Goal: Information Seeking & Learning: Find specific fact

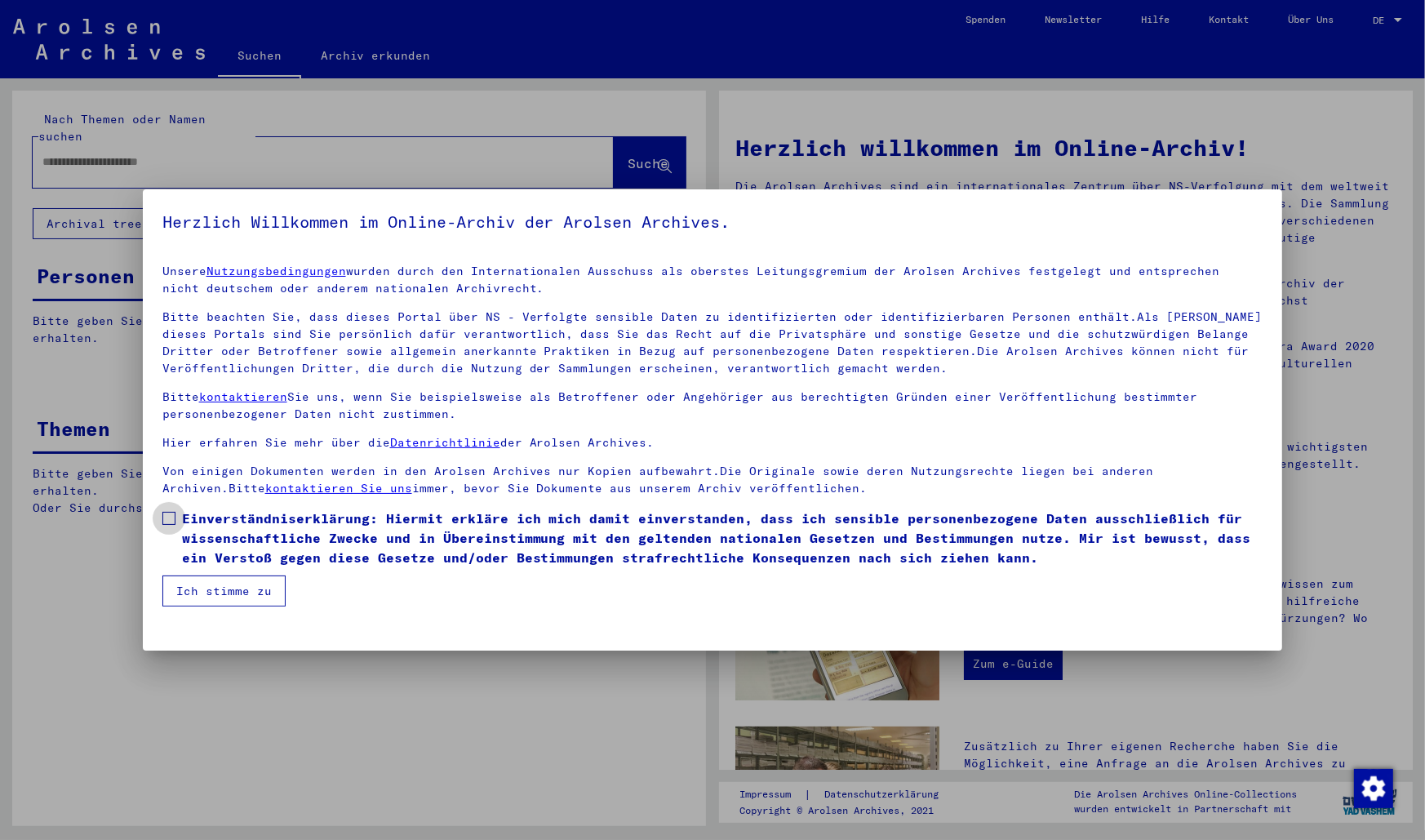
click at [170, 512] on span at bounding box center [168, 517] width 13 height 13
click at [238, 590] on button "Ich stimme zu" at bounding box center [224, 590] width 124 height 31
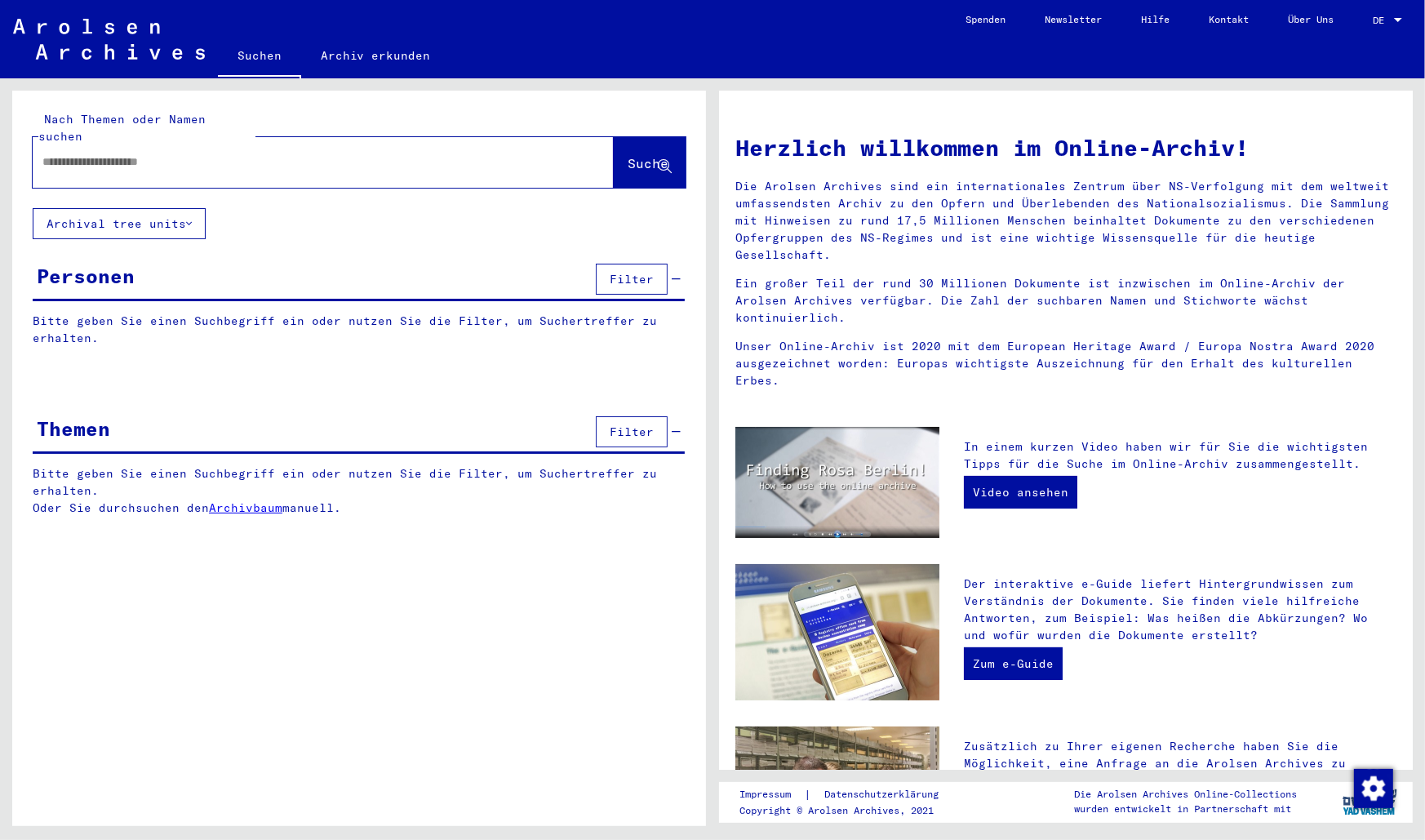
click at [624, 272] on span "Filter" at bounding box center [632, 279] width 44 height 14
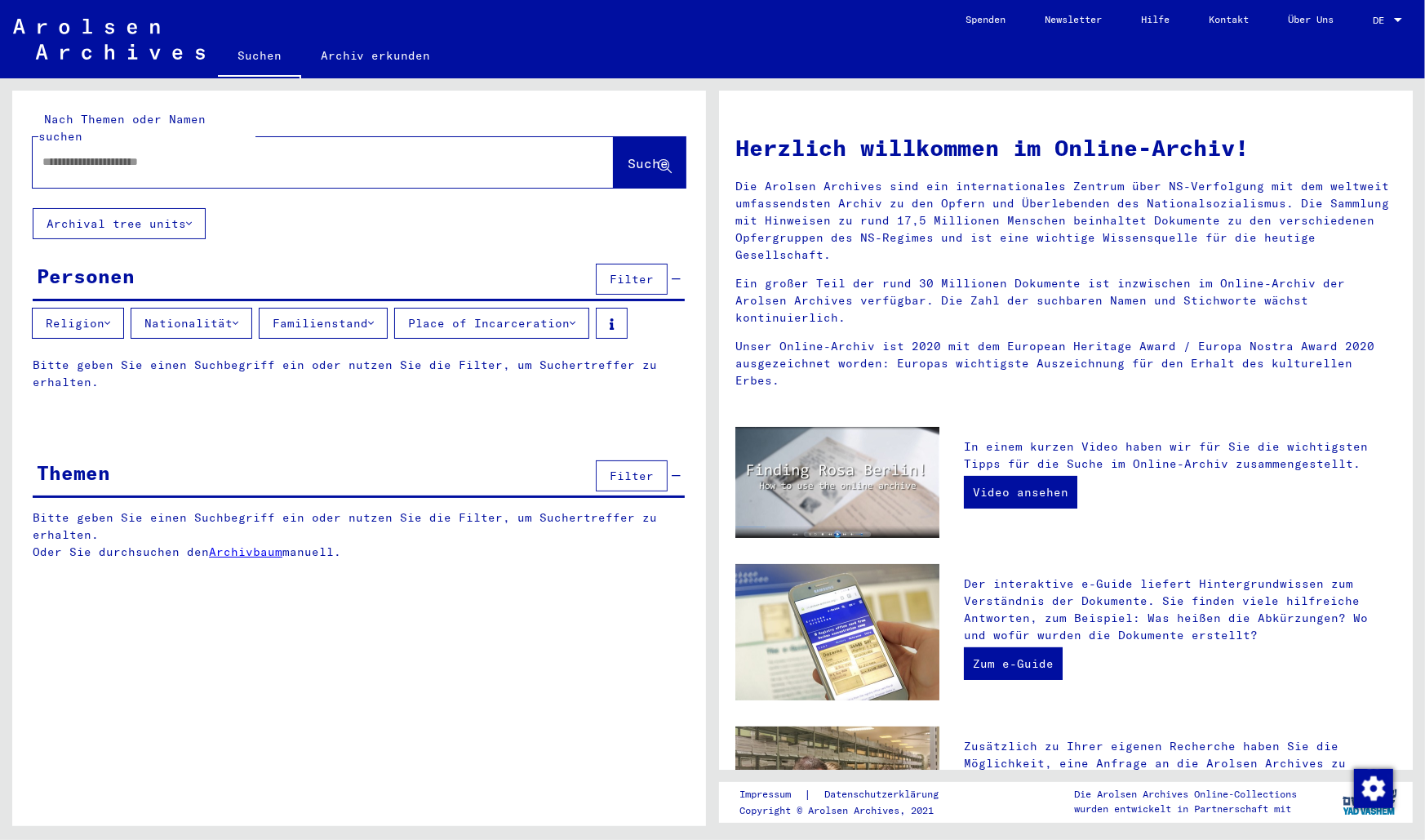
click at [113, 310] on button "Religion" at bounding box center [78, 323] width 92 height 31
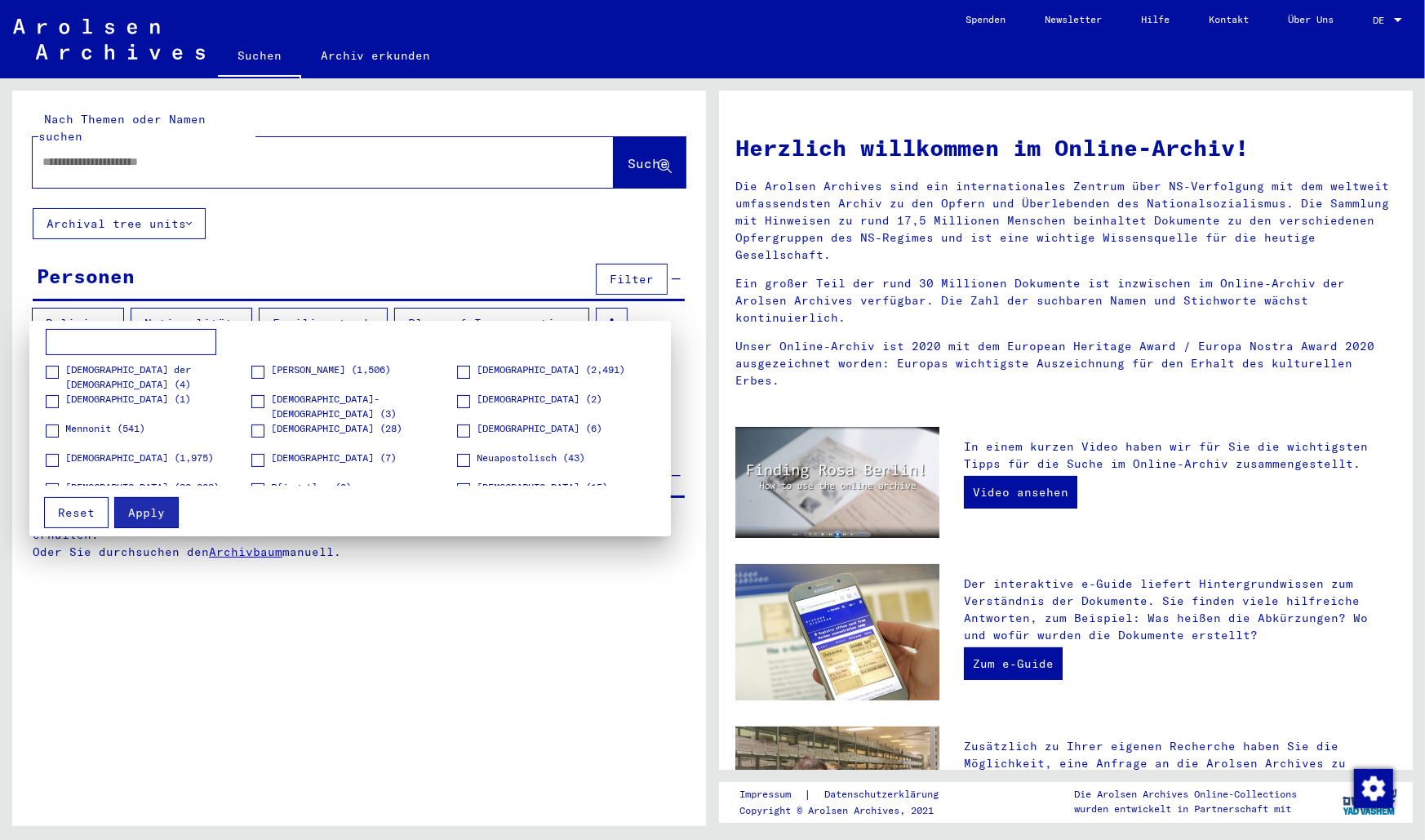
scroll to position [287, 0]
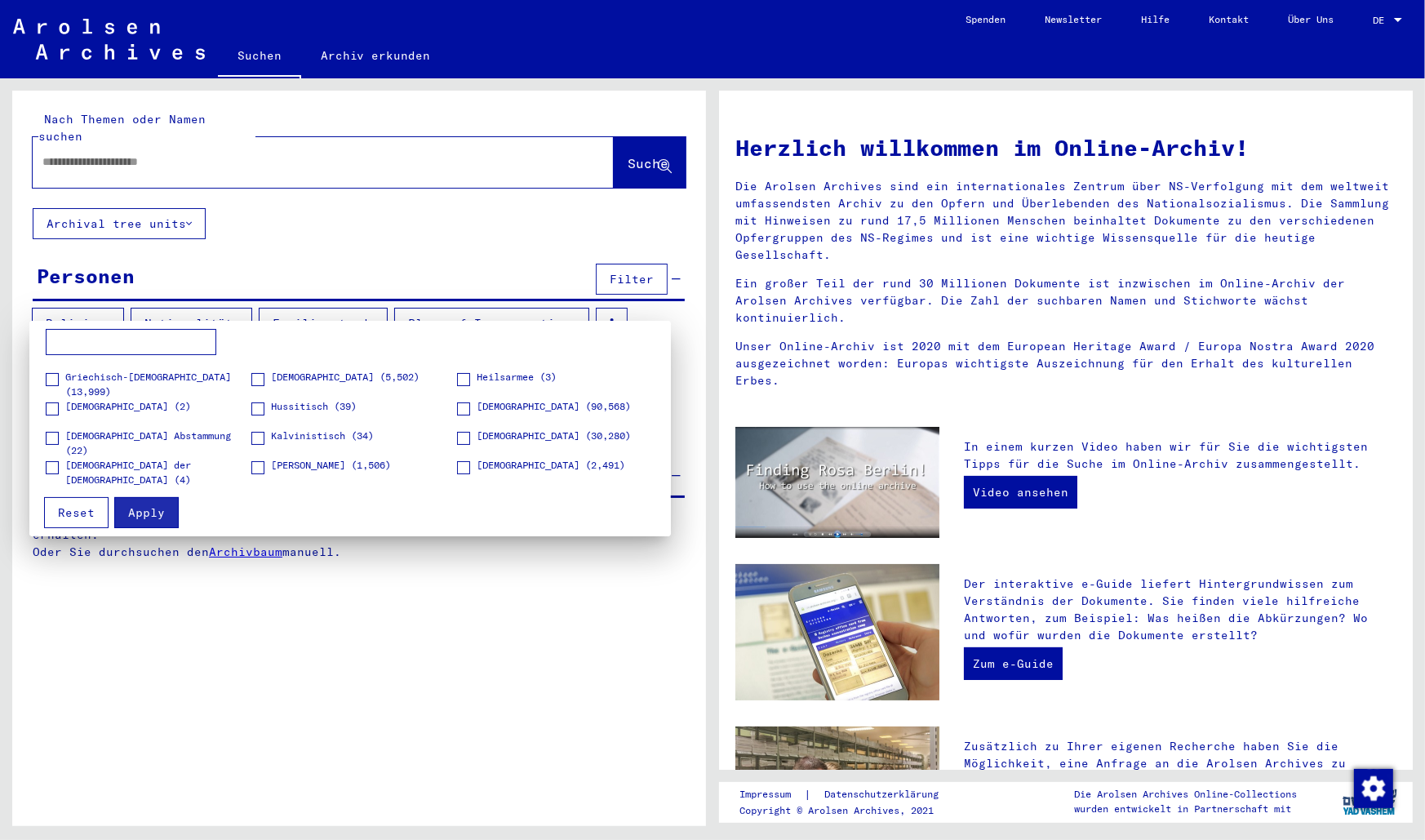
click at [466, 408] on span at bounding box center [463, 408] width 13 height 13
click at [49, 440] on span at bounding box center [52, 438] width 13 height 13
click at [152, 516] on span "Apply" at bounding box center [146, 512] width 36 height 14
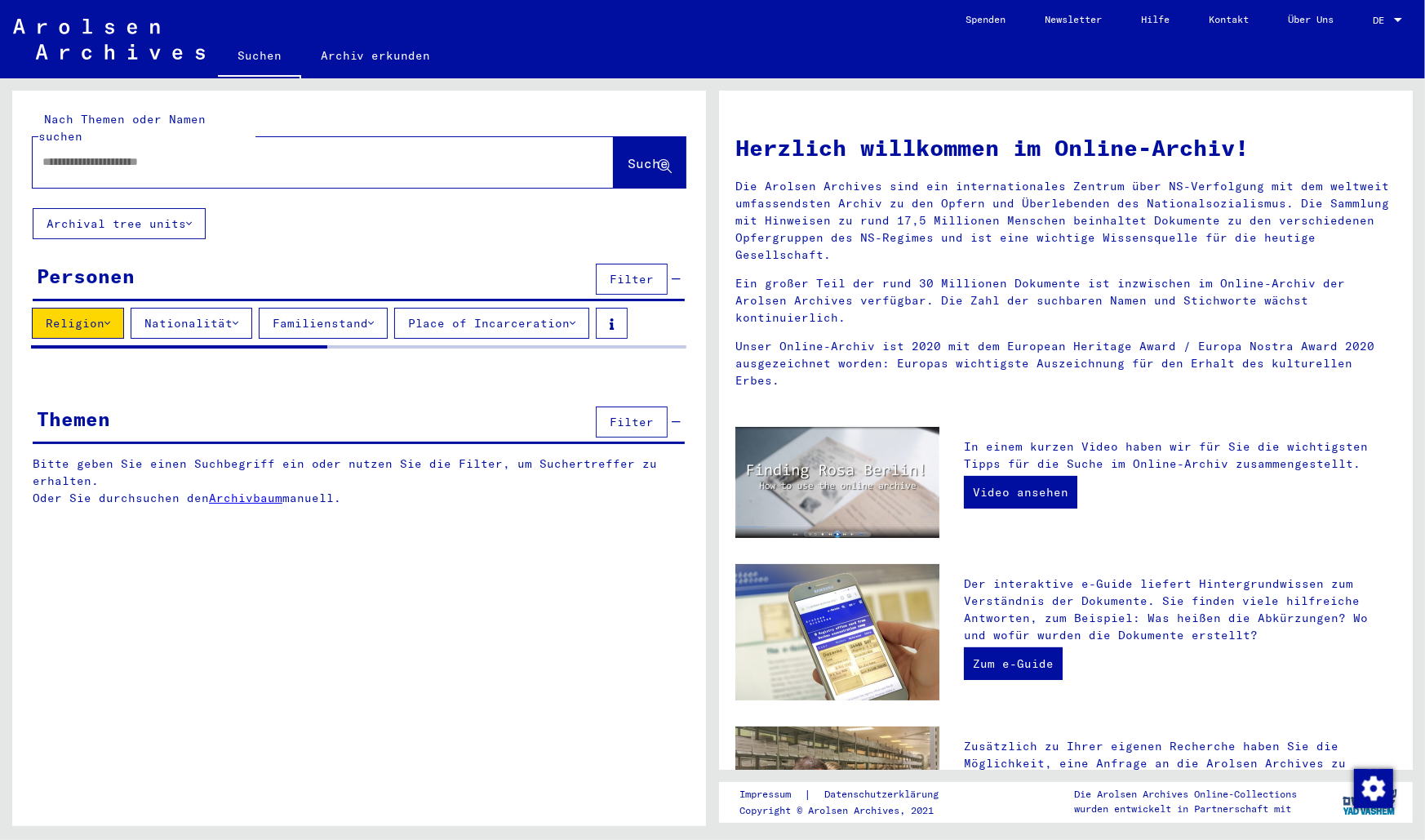
click at [238, 318] on icon at bounding box center [235, 323] width 6 height 11
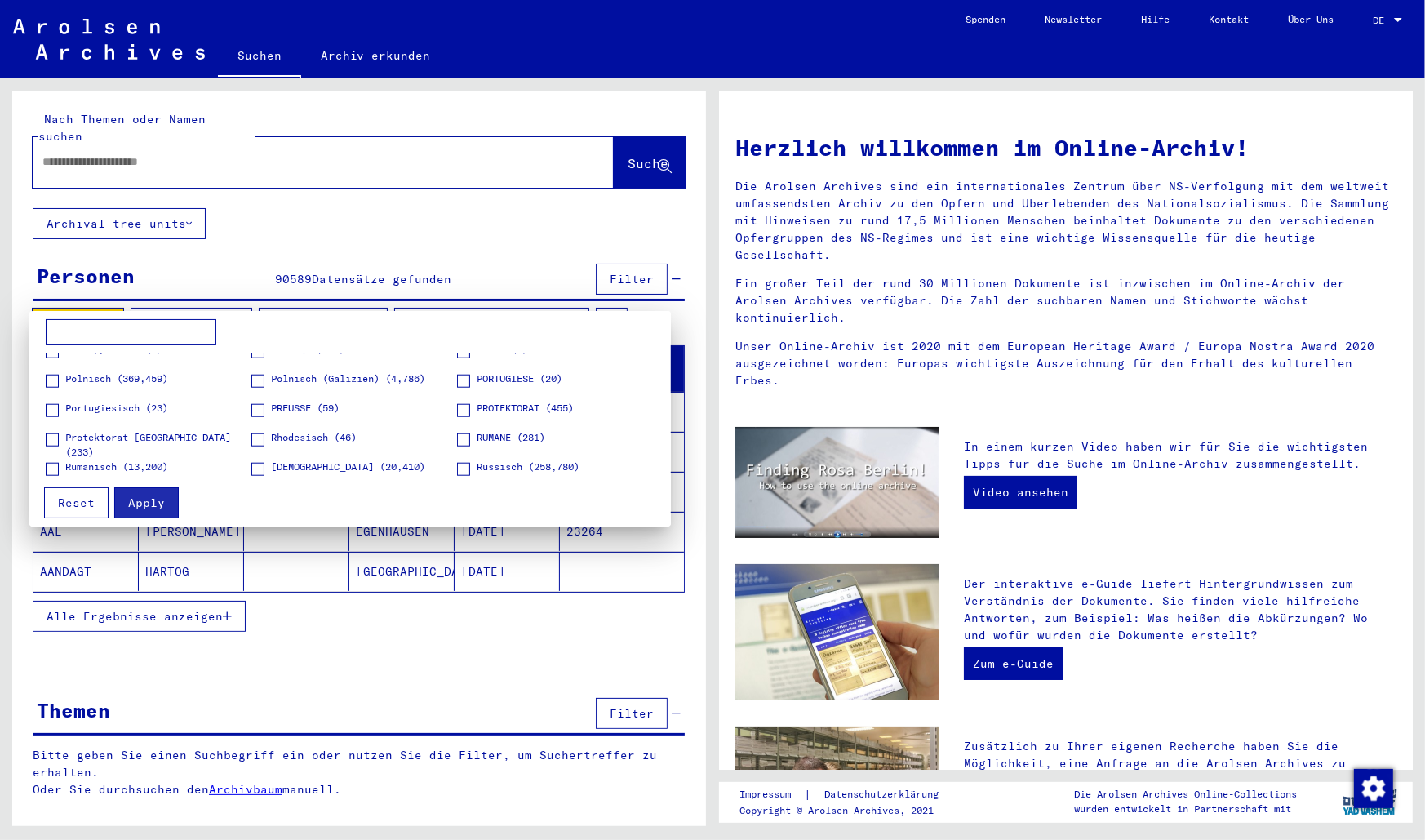
scroll to position [1532, 0]
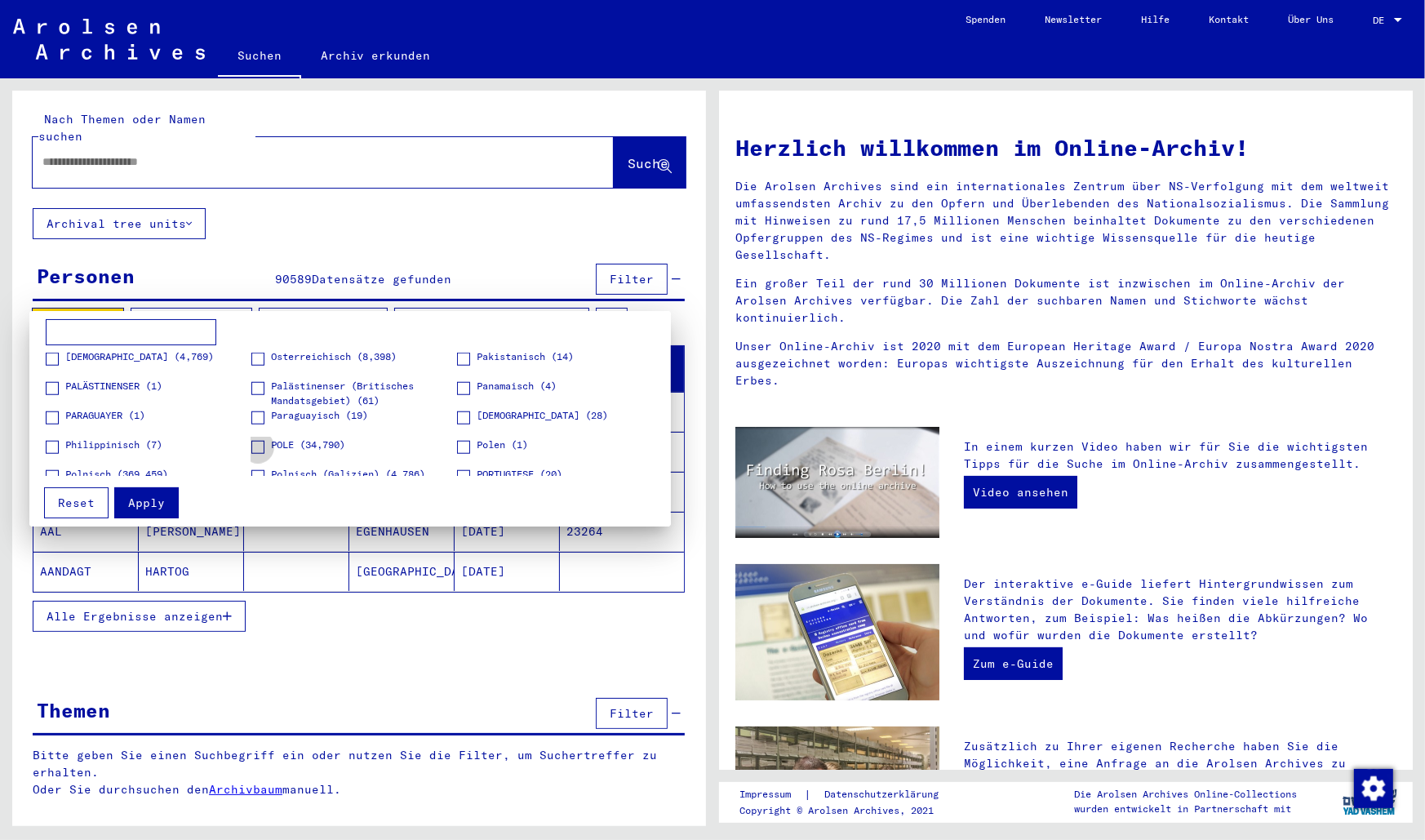
click at [262, 446] on label "POLE (34,790)" at bounding box center [298, 445] width 94 height 16
click at [461, 449] on span at bounding box center [463, 446] width 13 height 13
click at [257, 446] on span at bounding box center [257, 446] width 13 height 13
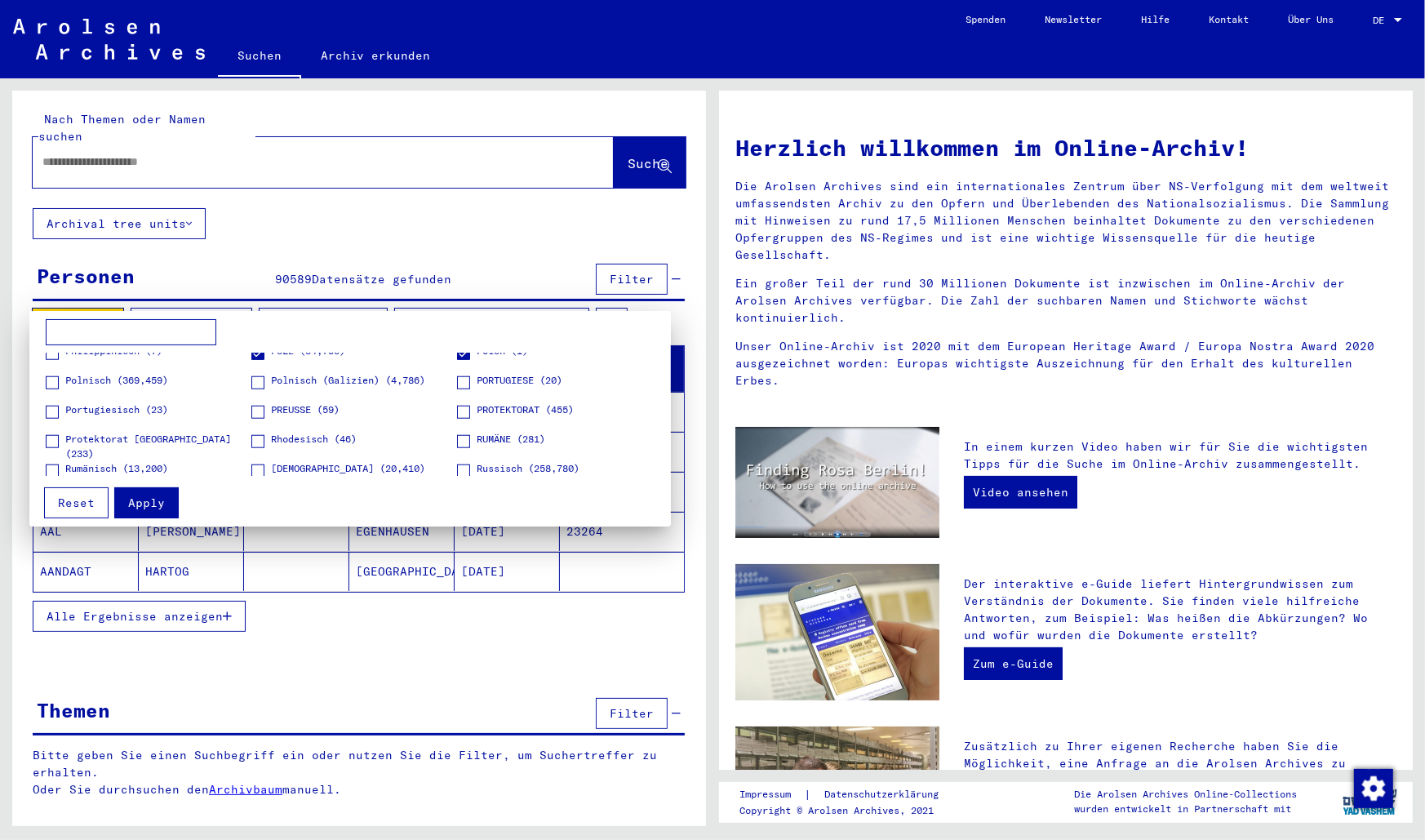
scroll to position [1628, 0]
click at [48, 381] on span at bounding box center [52, 380] width 13 height 13
click at [258, 377] on span at bounding box center [257, 380] width 13 height 13
click at [155, 500] on span "Apply" at bounding box center [146, 502] width 36 height 14
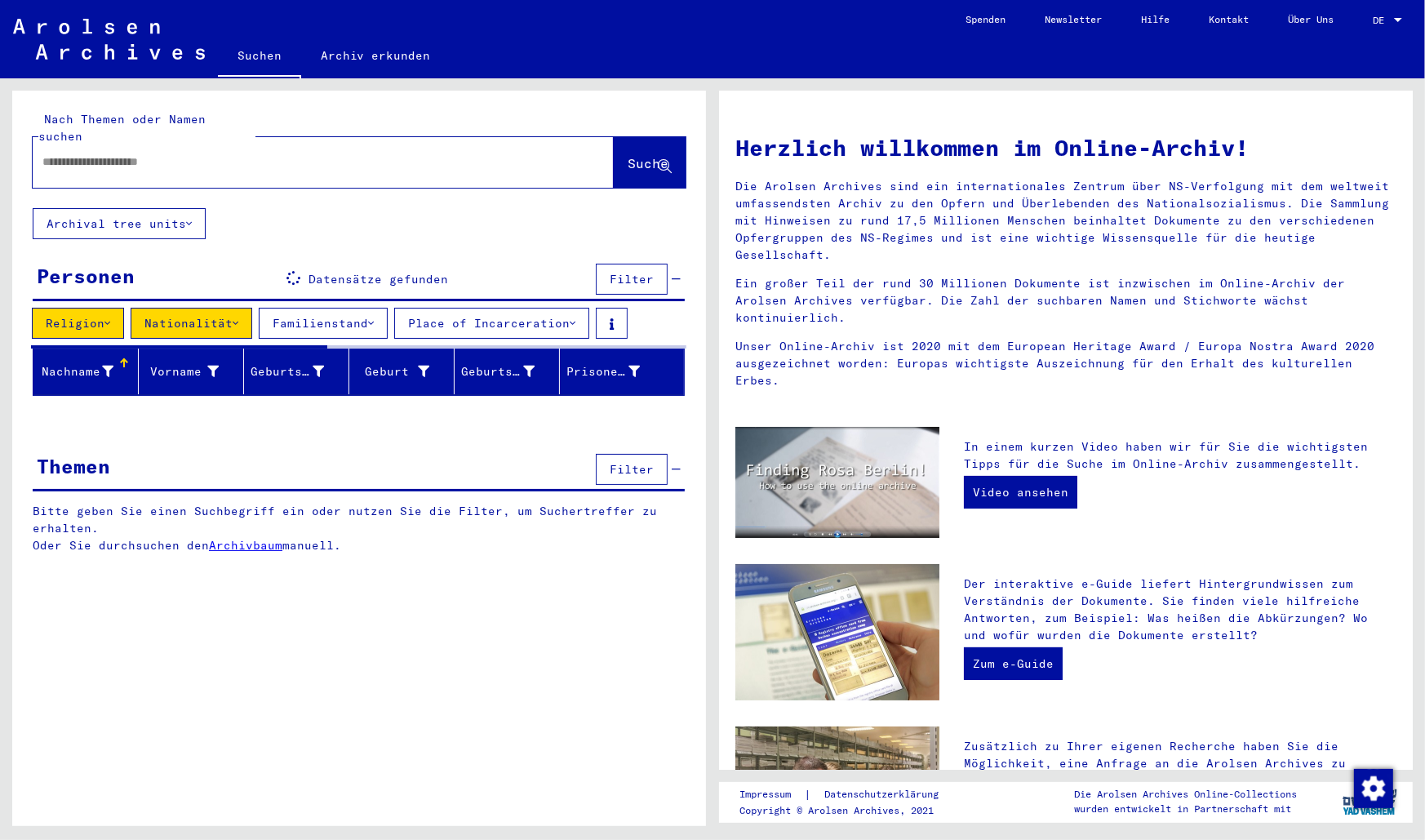
click at [373, 318] on icon at bounding box center [371, 323] width 6 height 11
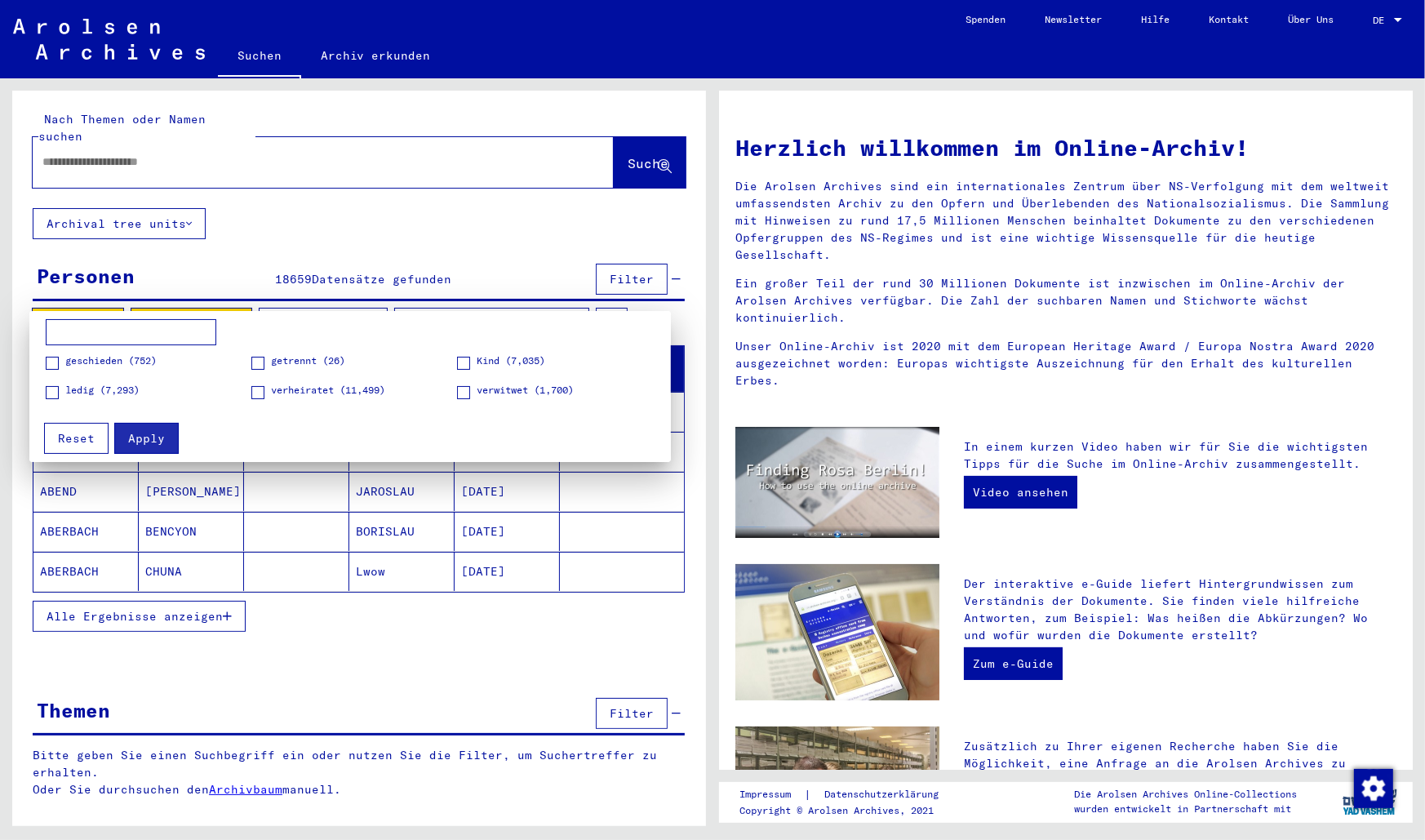
click at [423, 215] on div at bounding box center [712, 420] width 1425 height 840
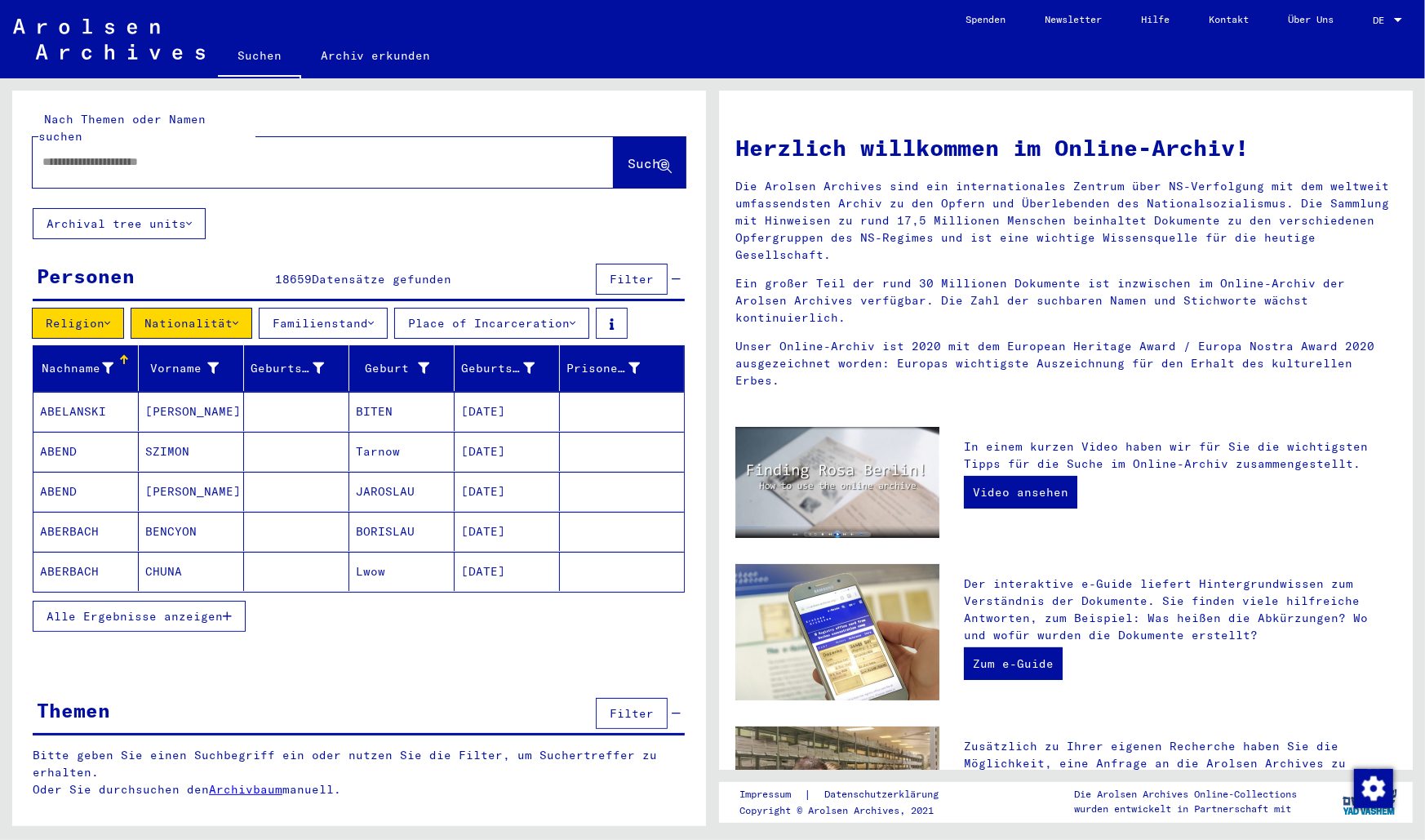
click at [214, 609] on span "Alle Ergebnisse anzeigen" at bounding box center [135, 616] width 176 height 14
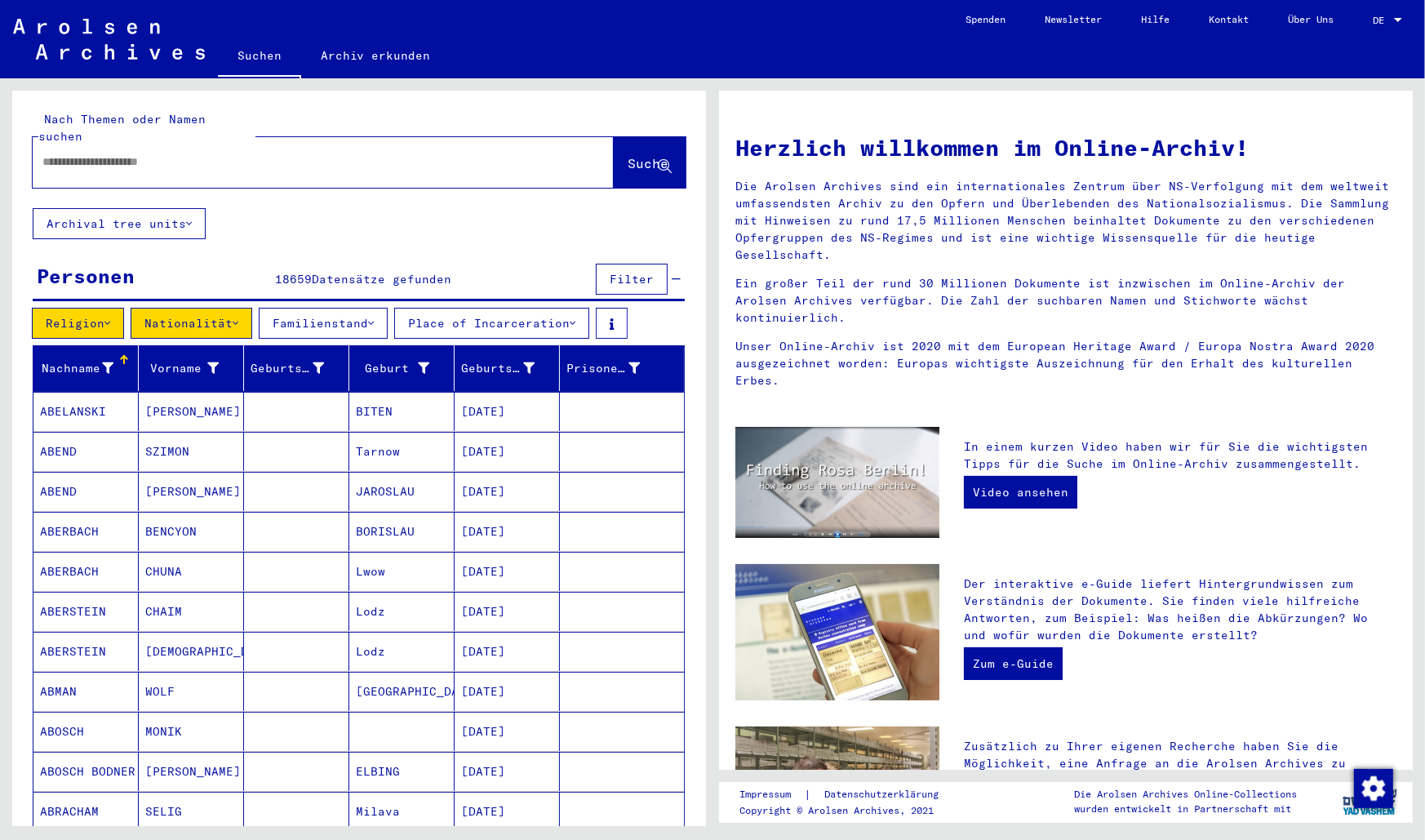
click at [350, 157] on div at bounding box center [299, 162] width 532 height 36
click at [163, 153] on input "text" at bounding box center [303, 162] width 522 height 17
type input "********"
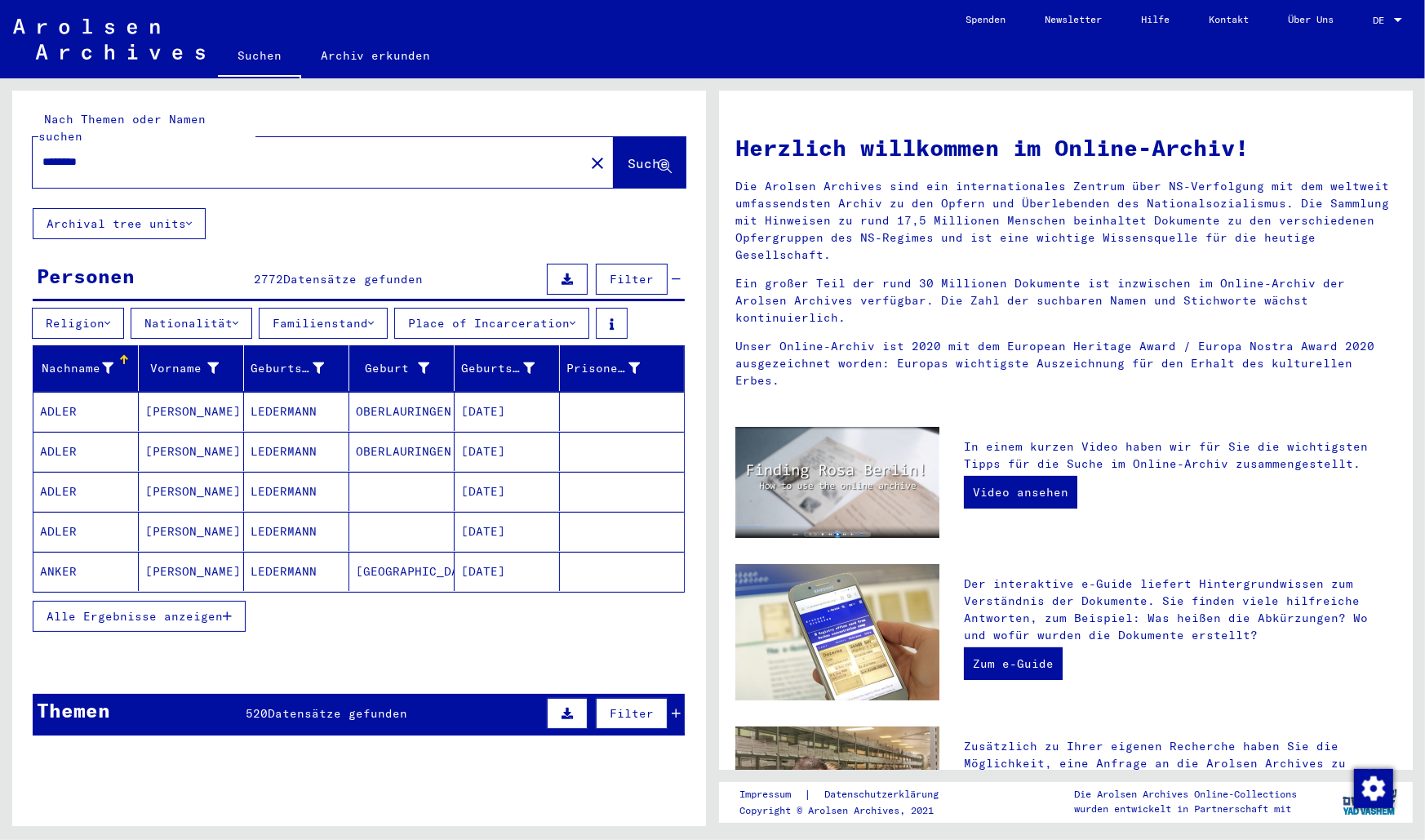
click at [107, 307] on button "Religion" at bounding box center [78, 323] width 92 height 31
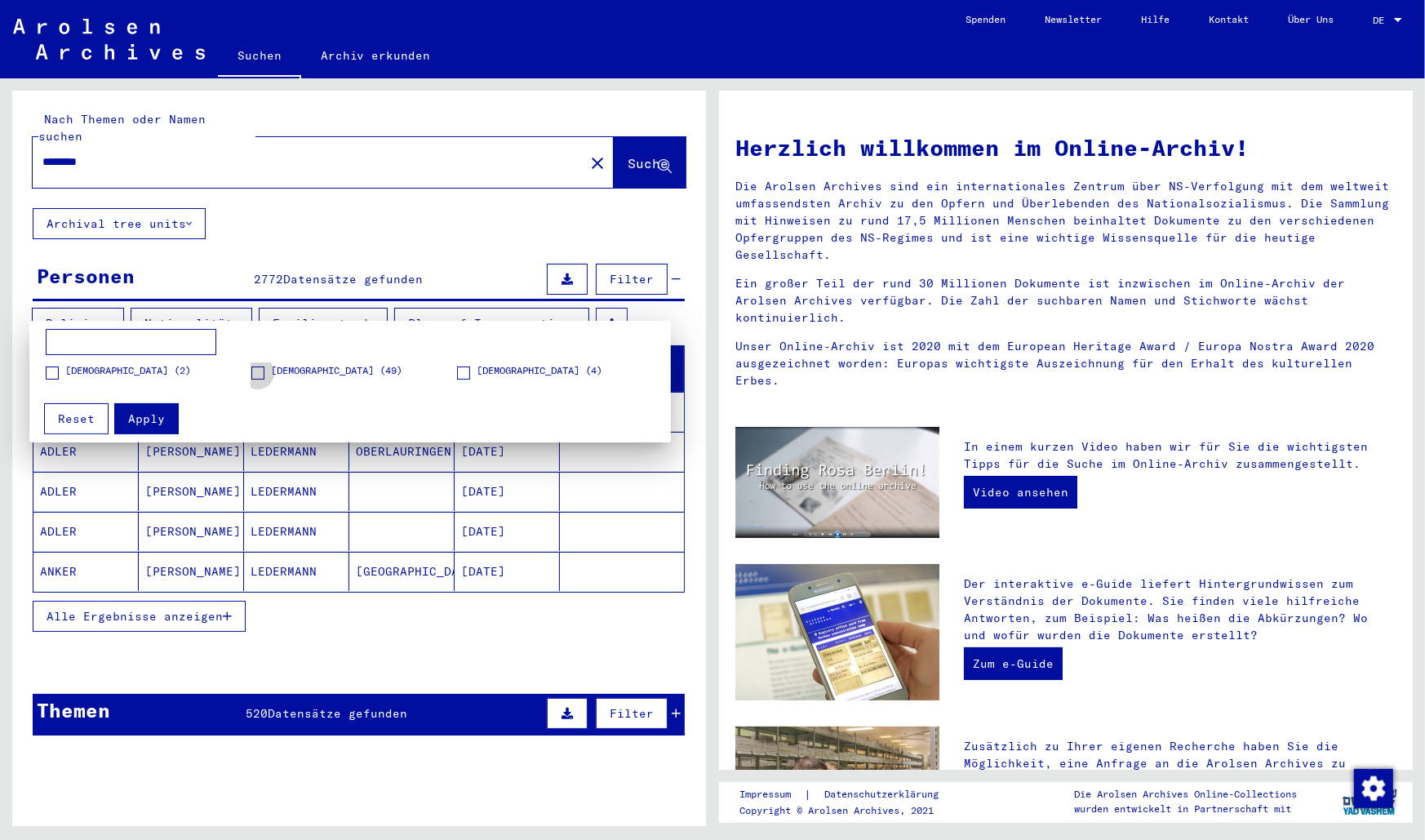
click at [259, 364] on label "[DEMOGRAPHIC_DATA] (49)" at bounding box center [327, 371] width 151 height 16
click at [143, 417] on span "Apply" at bounding box center [146, 418] width 36 height 14
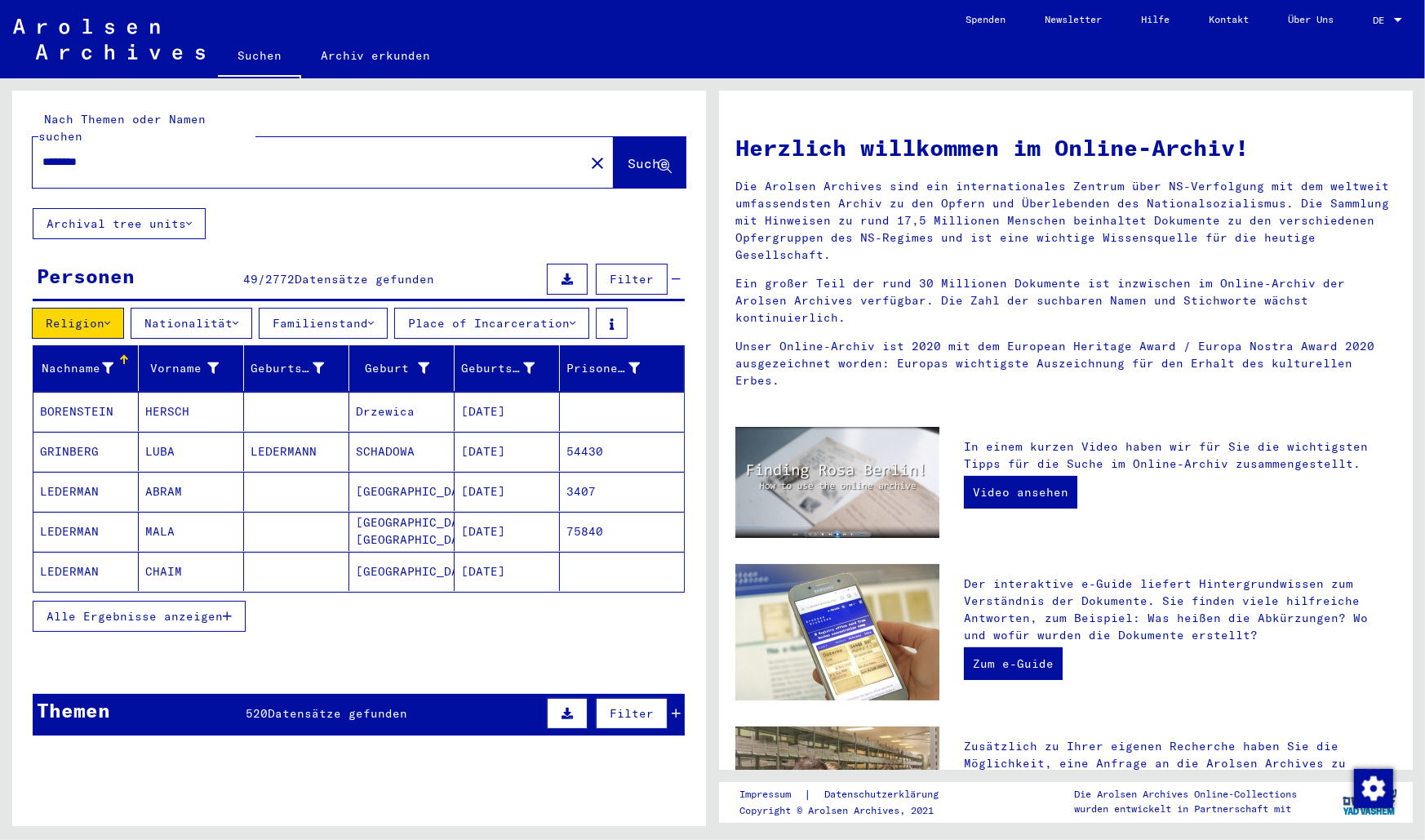
click at [378, 307] on button "Familienstand" at bounding box center [323, 323] width 129 height 31
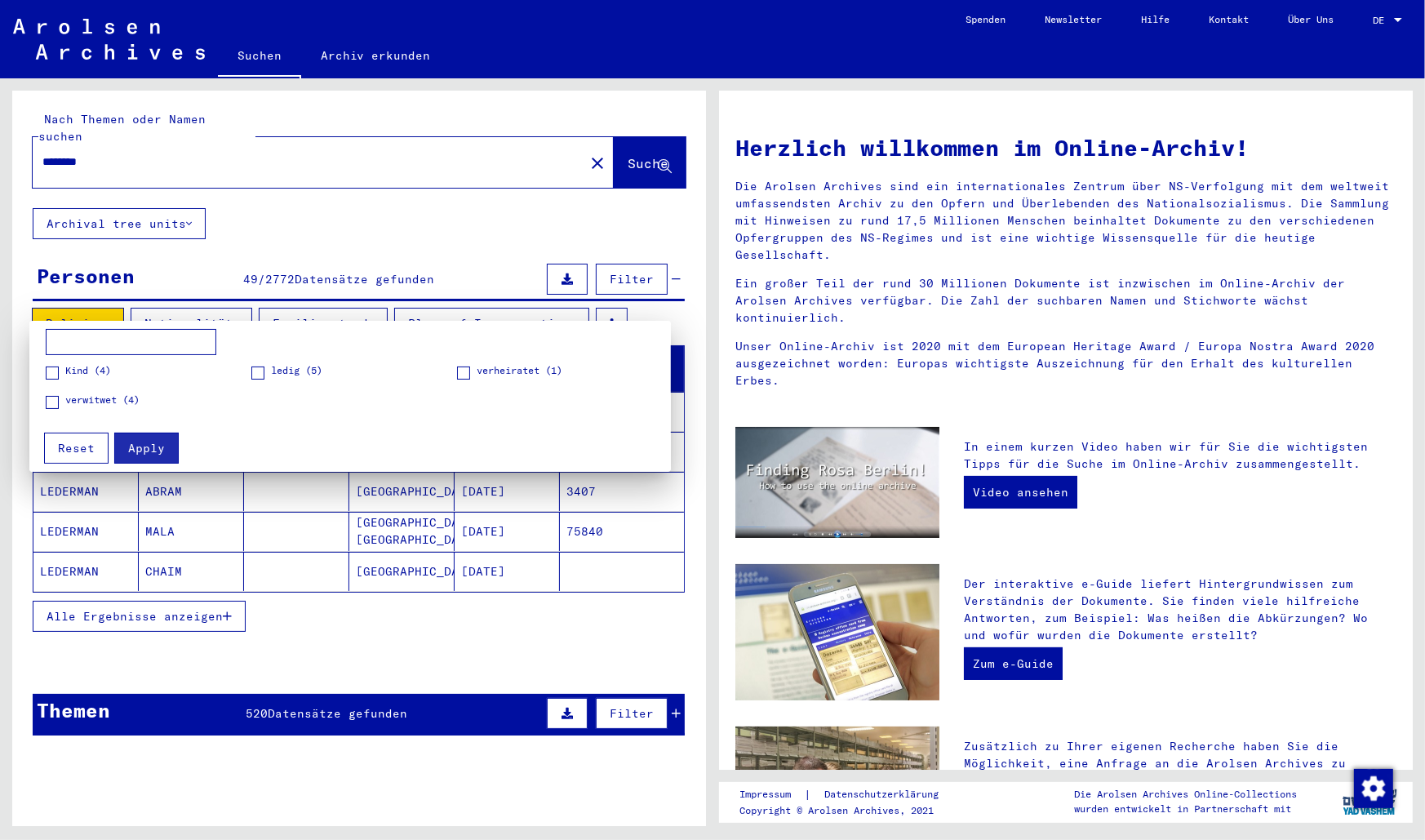
click at [378, 300] on div at bounding box center [712, 420] width 1425 height 840
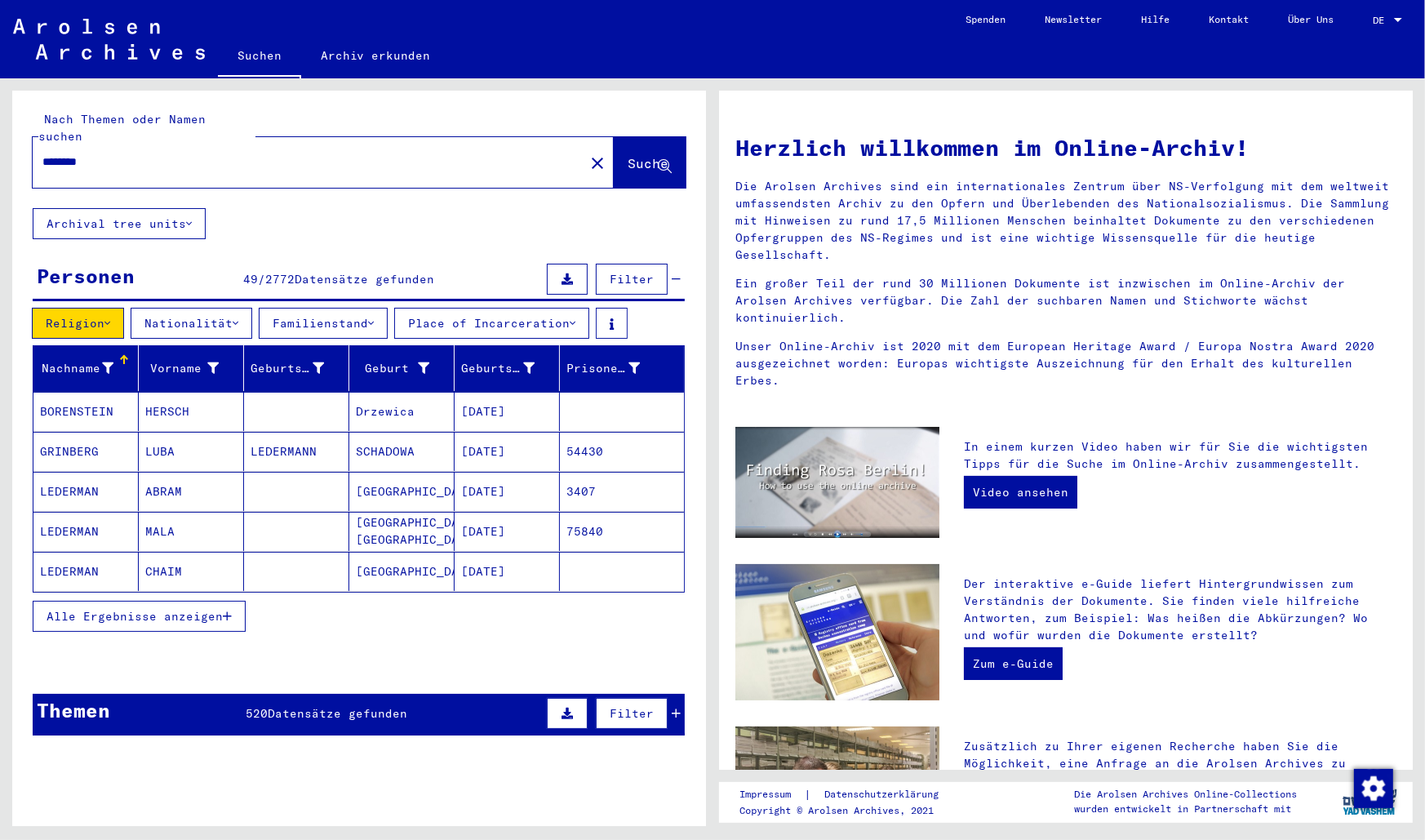
click at [236, 307] on button "Nationalität" at bounding box center [191, 323] width 122 height 31
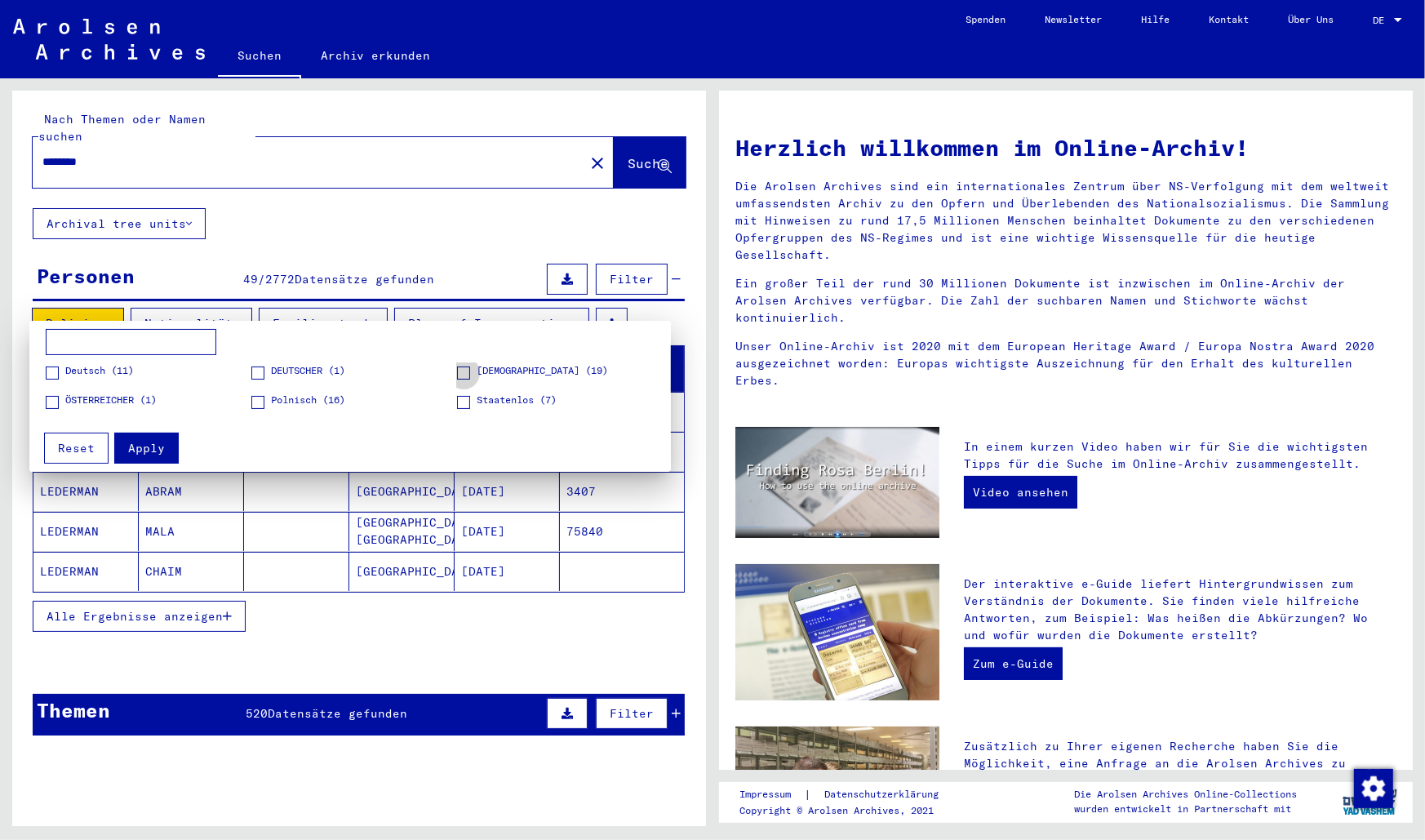
click at [467, 371] on span at bounding box center [463, 373] width 13 height 13
click at [262, 399] on span at bounding box center [257, 401] width 13 height 13
click at [146, 454] on span "Apply" at bounding box center [146, 447] width 36 height 14
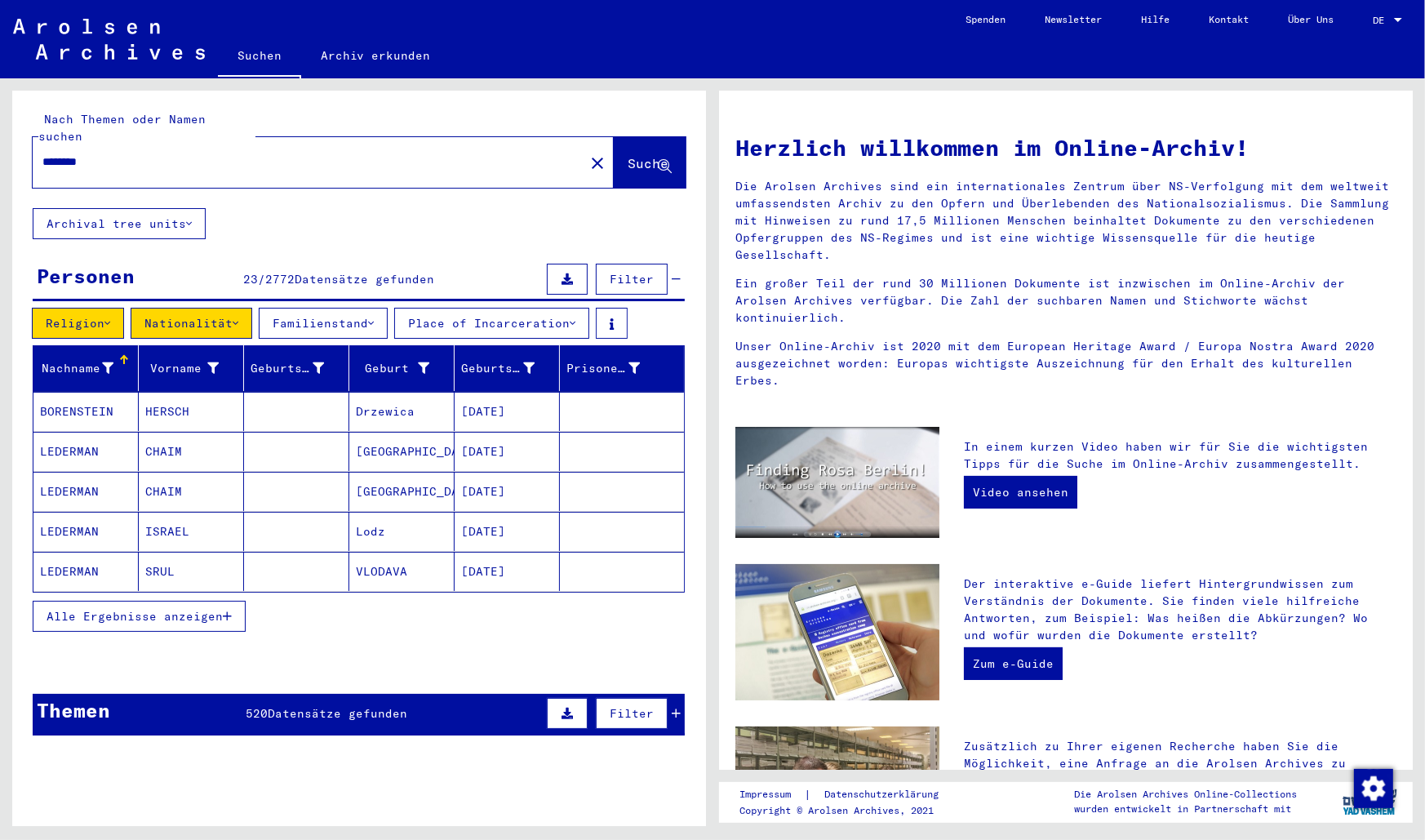
click at [400, 436] on mat-cell "[GEOGRAPHIC_DATA]" at bounding box center [401, 451] width 105 height 39
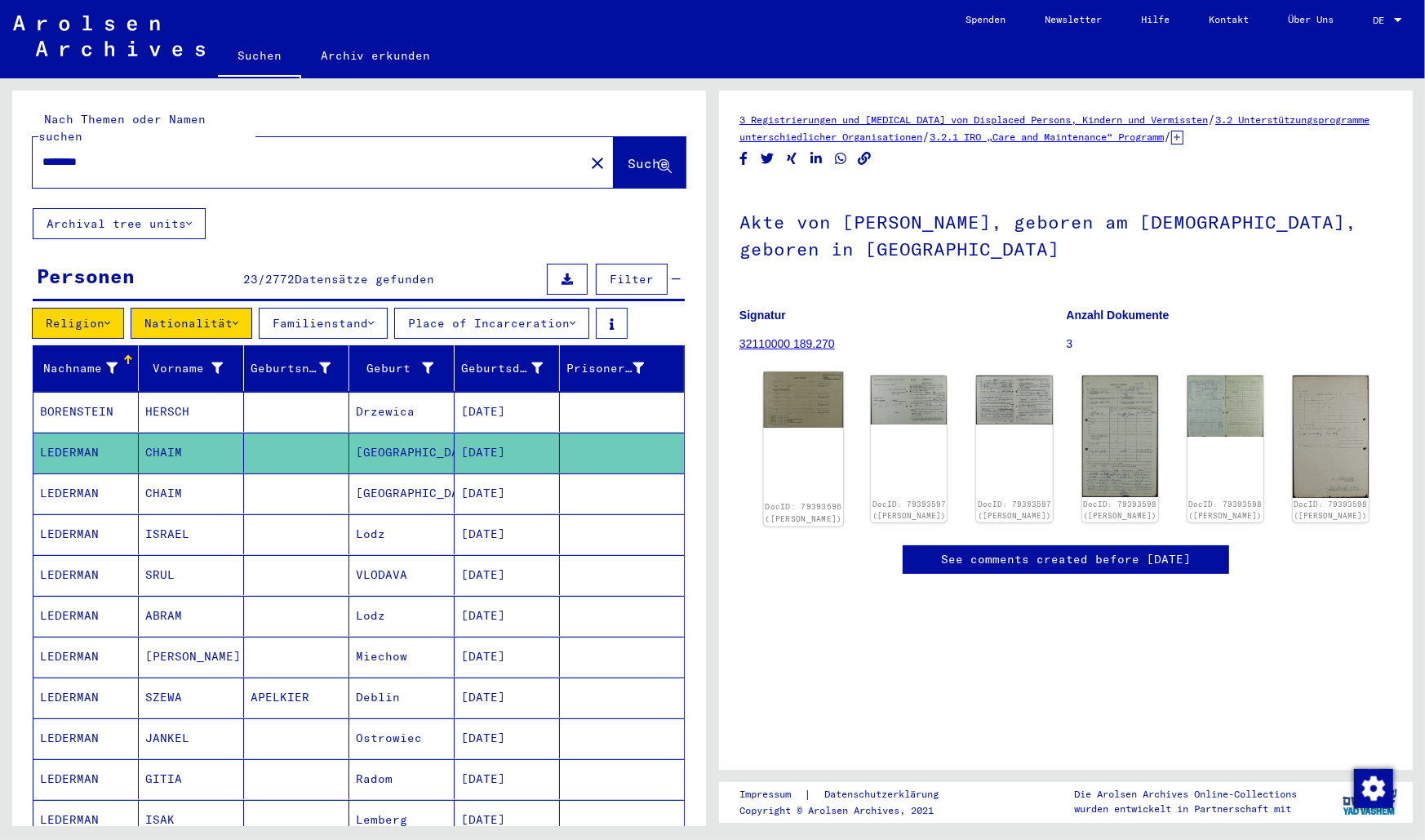
click at [813, 408] on img at bounding box center [804, 400] width 80 height 56
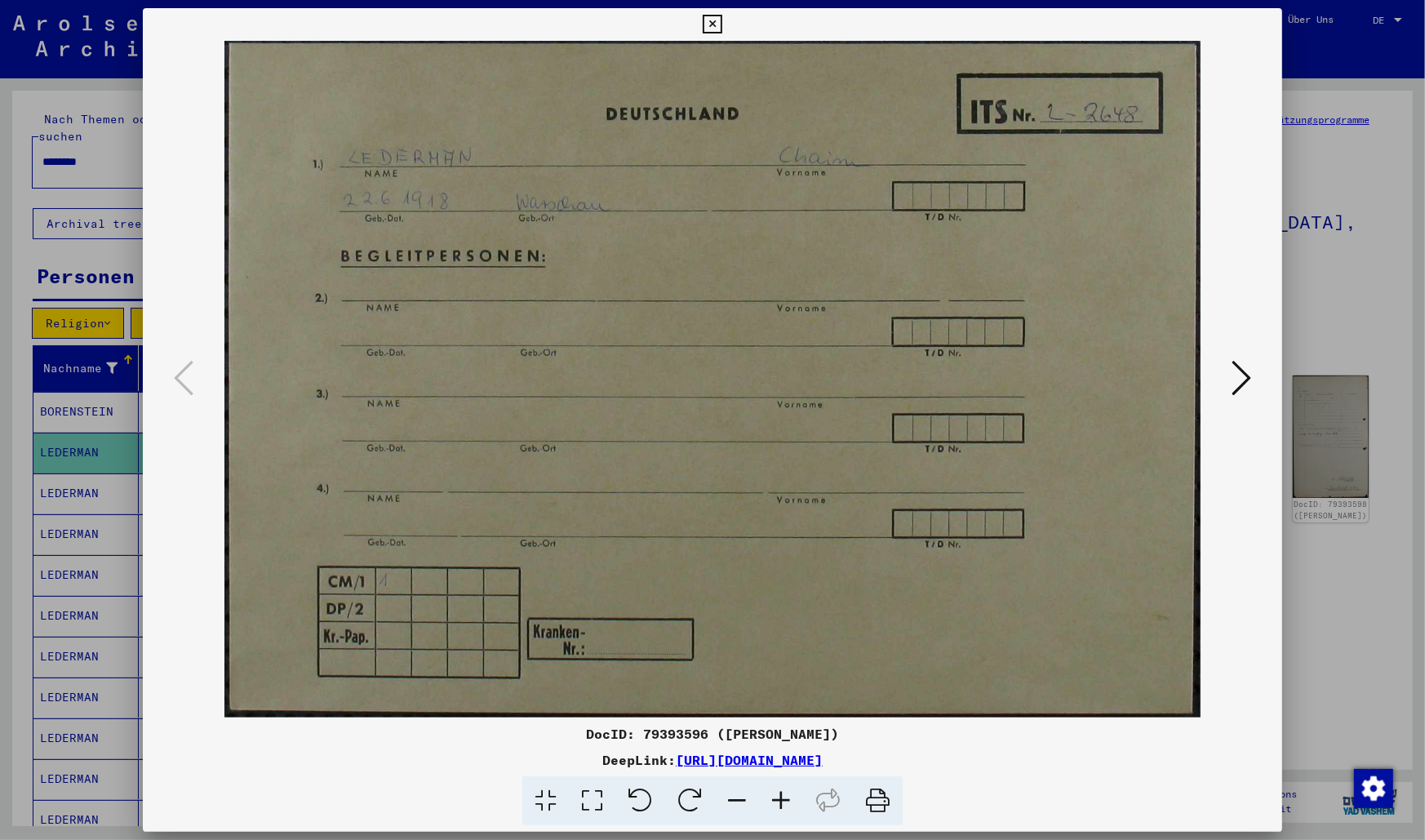
click at [1240, 384] on icon at bounding box center [1240, 378] width 19 height 39
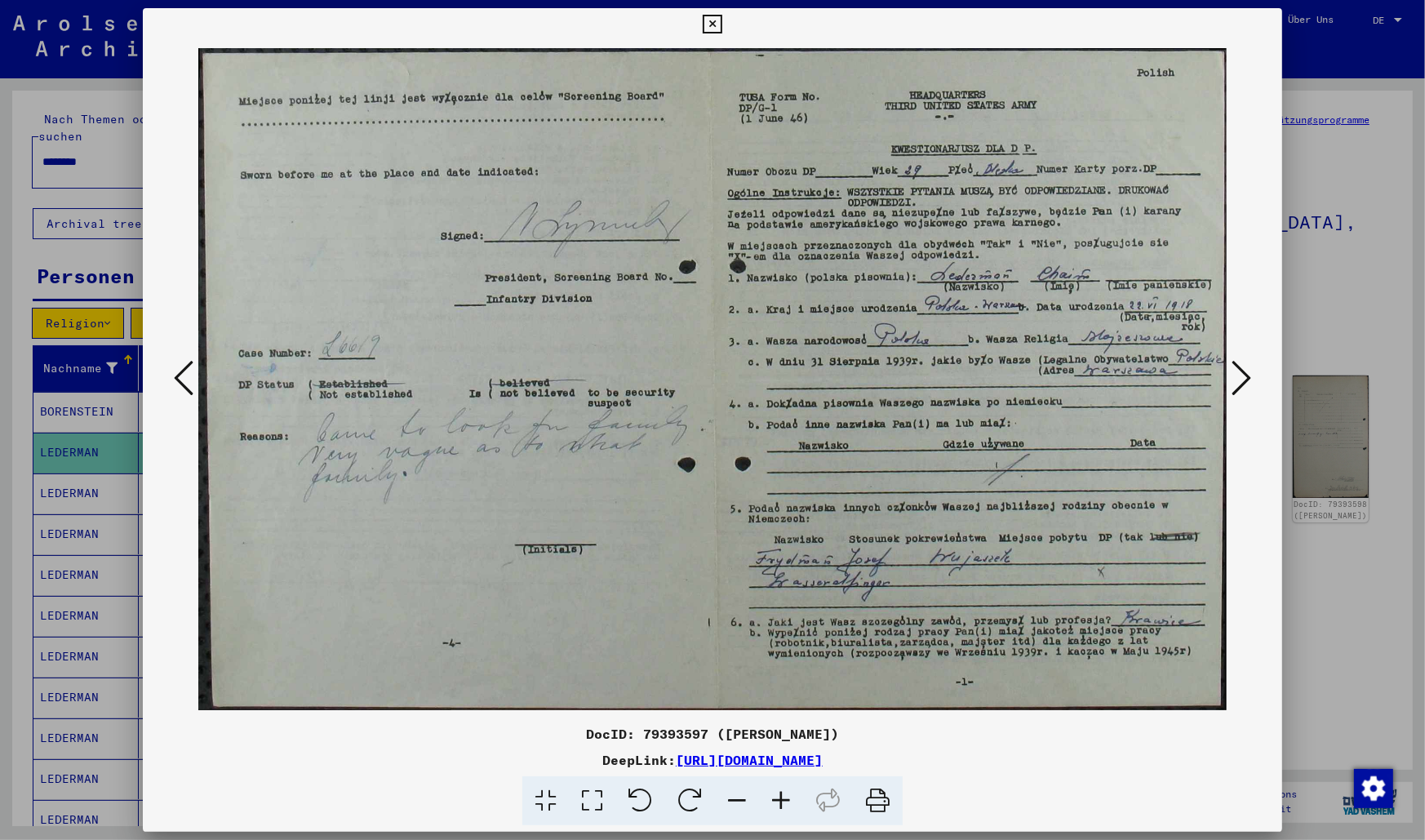
click at [1240, 384] on icon at bounding box center [1240, 378] width 19 height 39
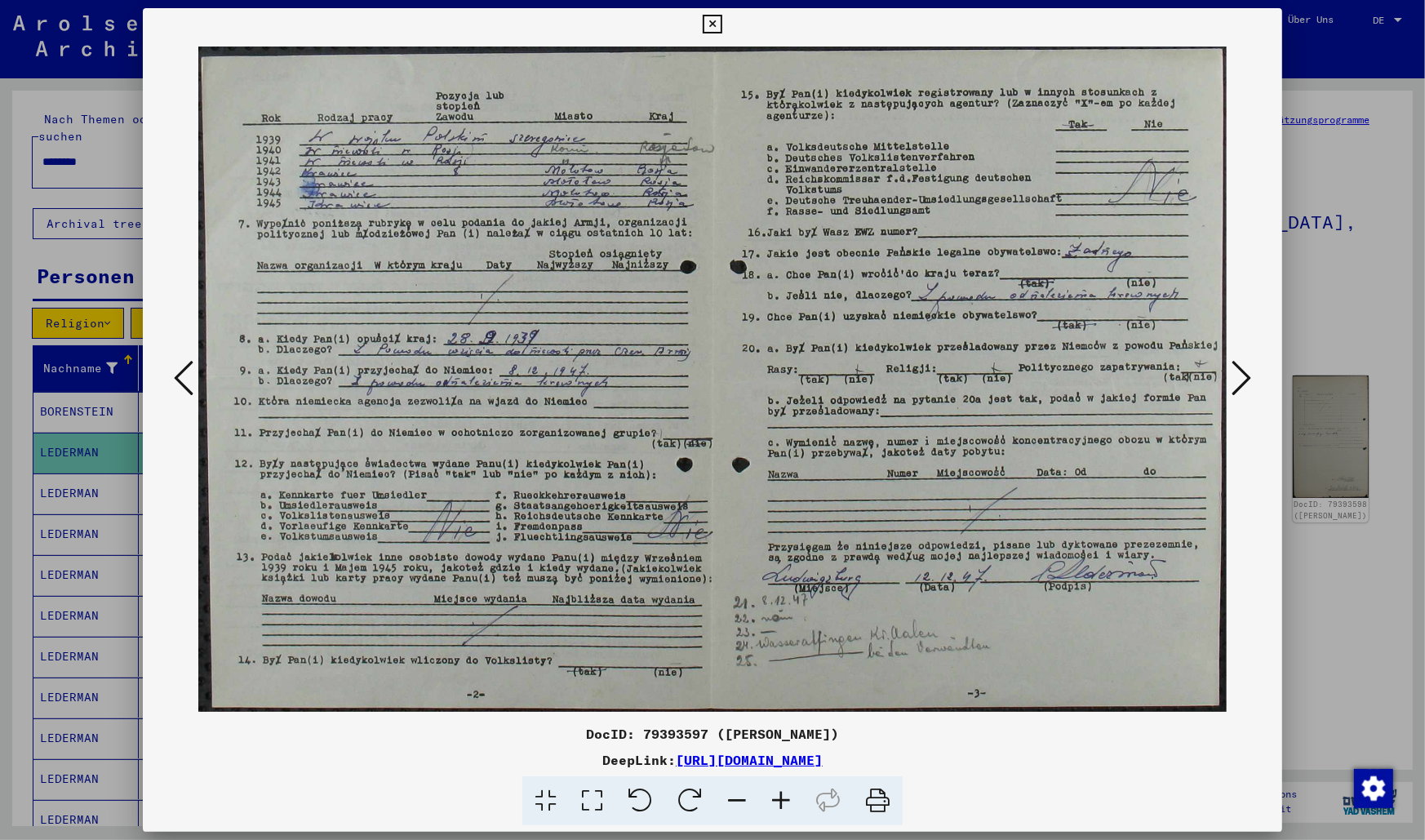
click at [1240, 384] on icon at bounding box center [1240, 378] width 19 height 39
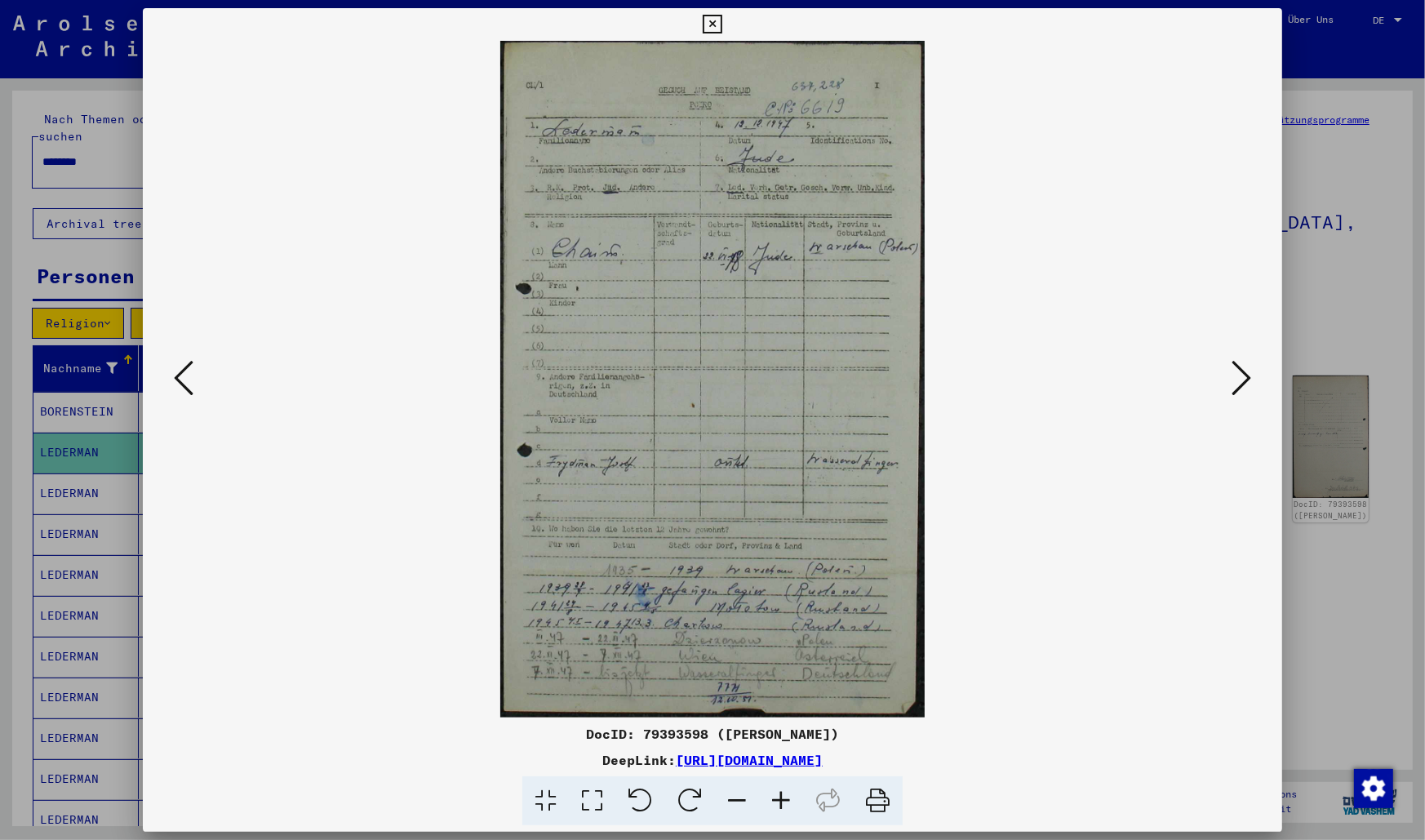
click at [721, 22] on icon at bounding box center [712, 24] width 19 height 19
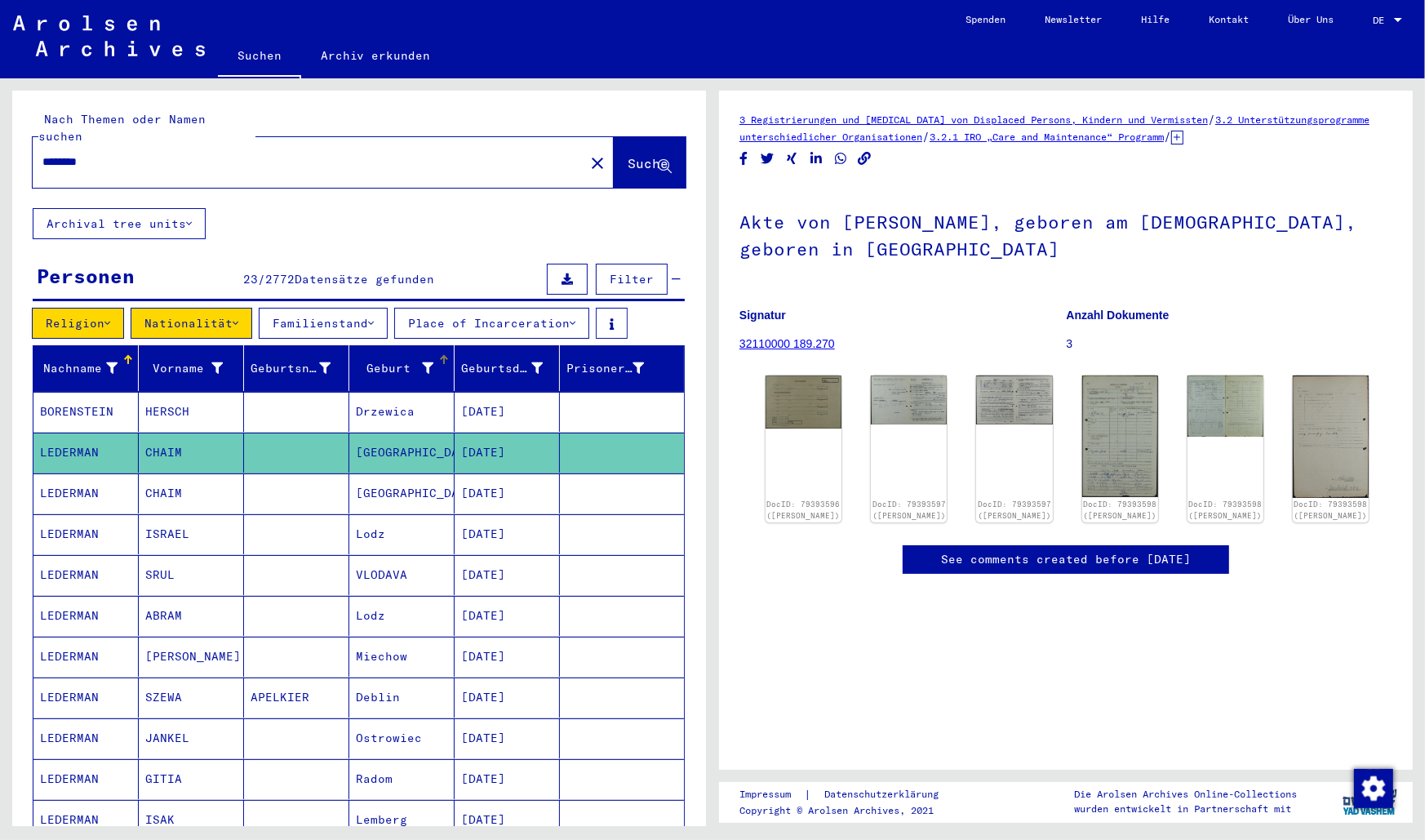
click at [382, 360] on div "Geburt‏" at bounding box center [395, 368] width 78 height 17
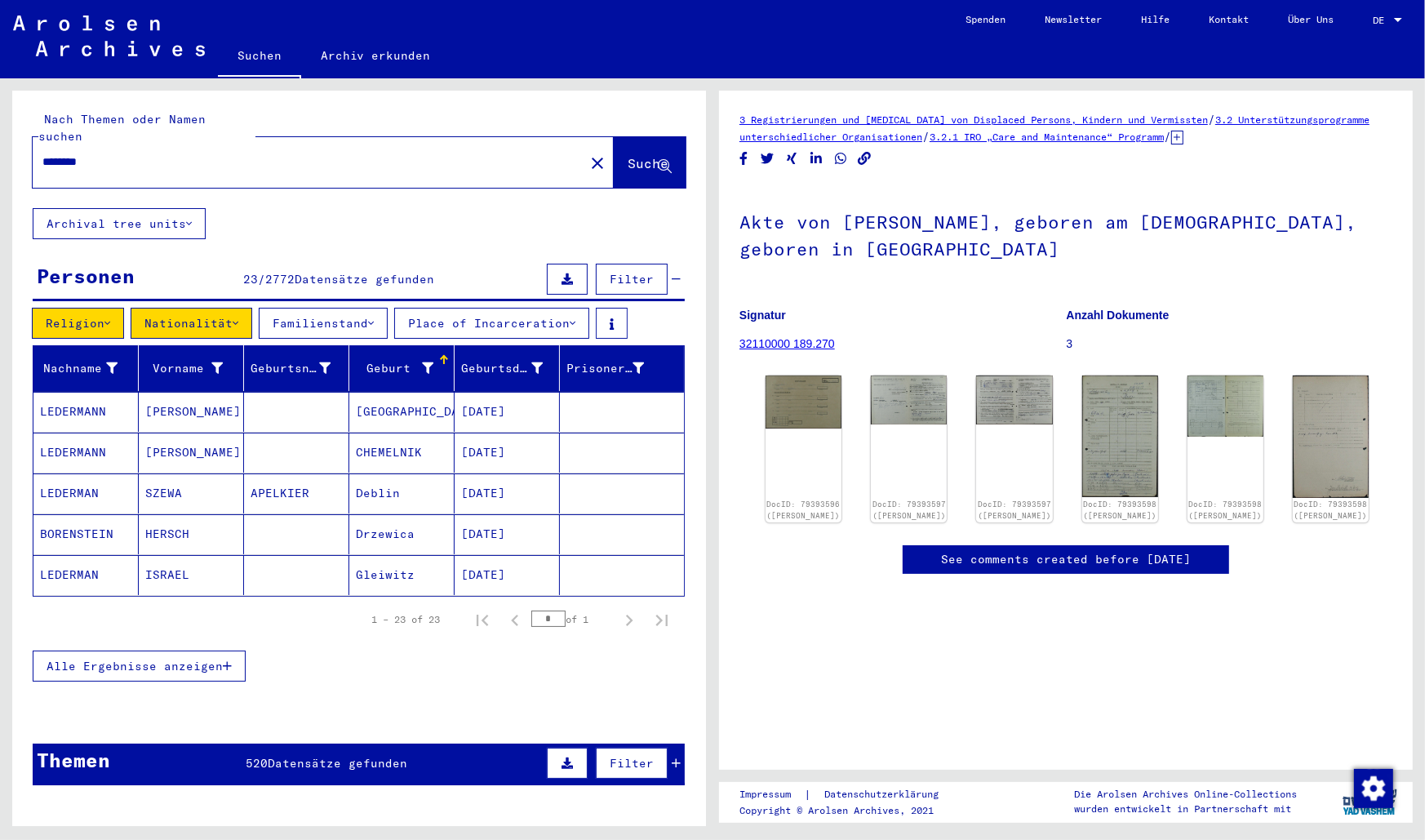
click at [387, 360] on div "Geburt‏" at bounding box center [395, 368] width 78 height 17
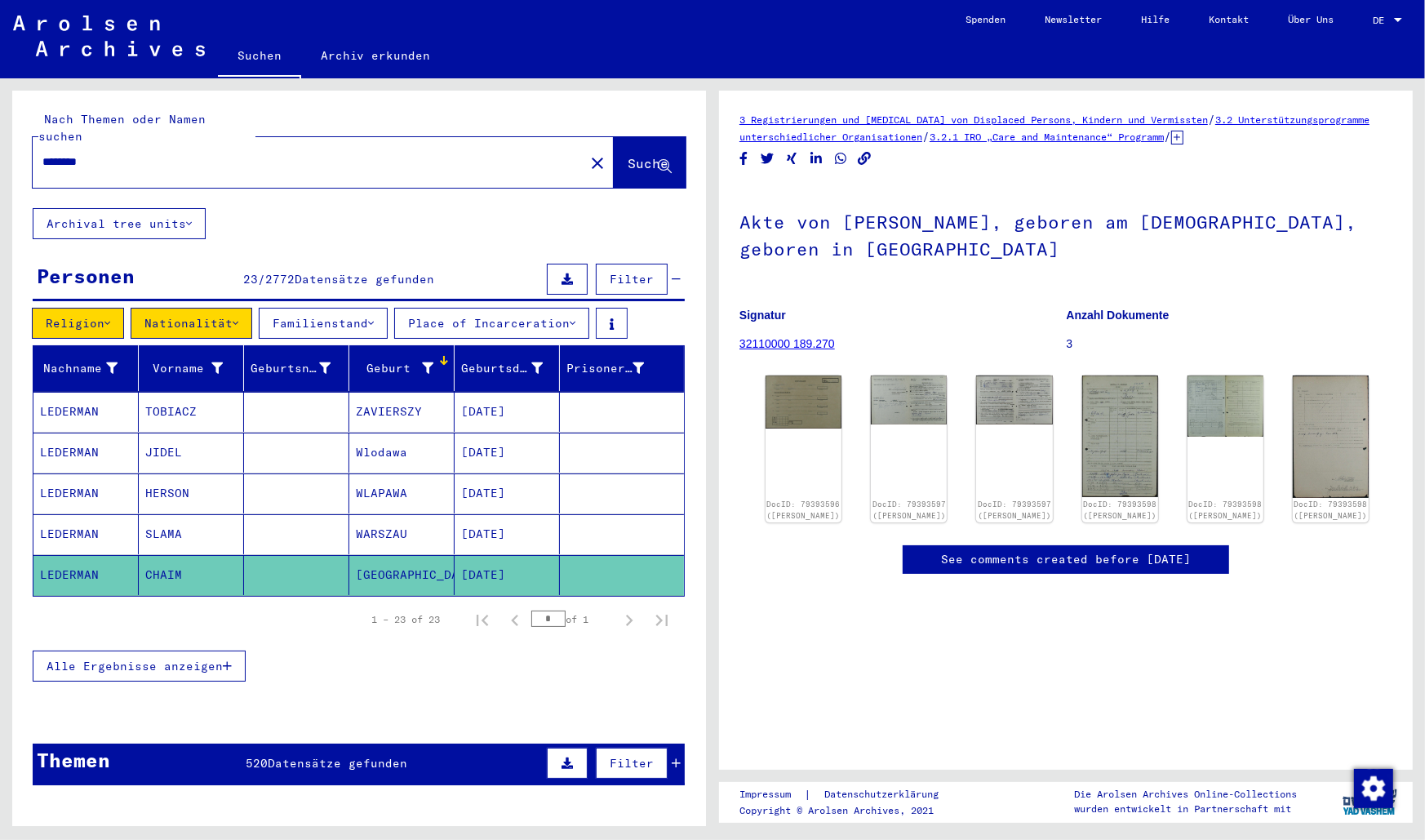
click at [388, 360] on div "Geburt‏" at bounding box center [395, 368] width 78 height 17
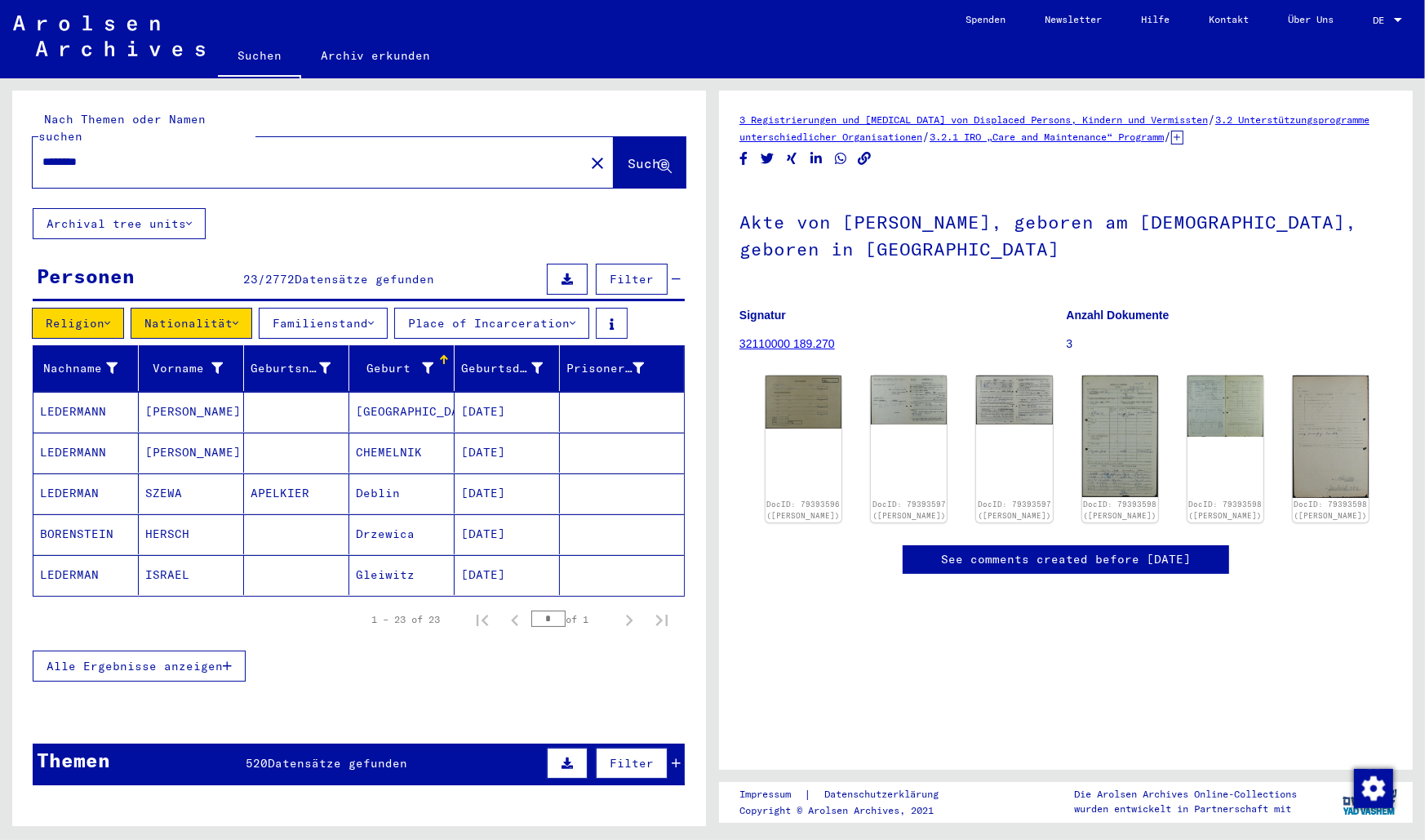
click at [490, 307] on button "Place of Incarceration" at bounding box center [491, 323] width 195 height 31
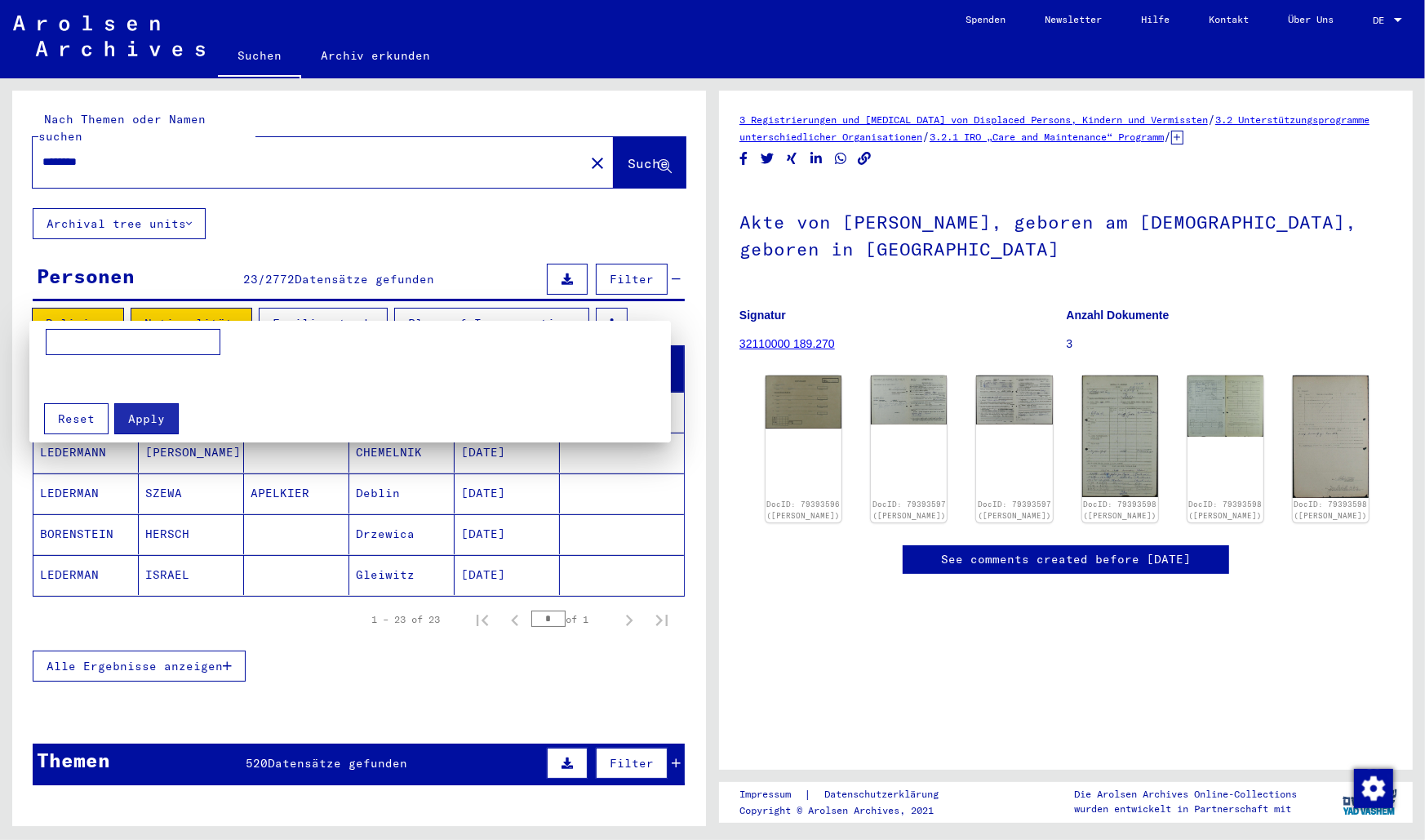
click at [89, 417] on span "Reset" at bounding box center [75, 418] width 36 height 14
